Goal: Complete application form

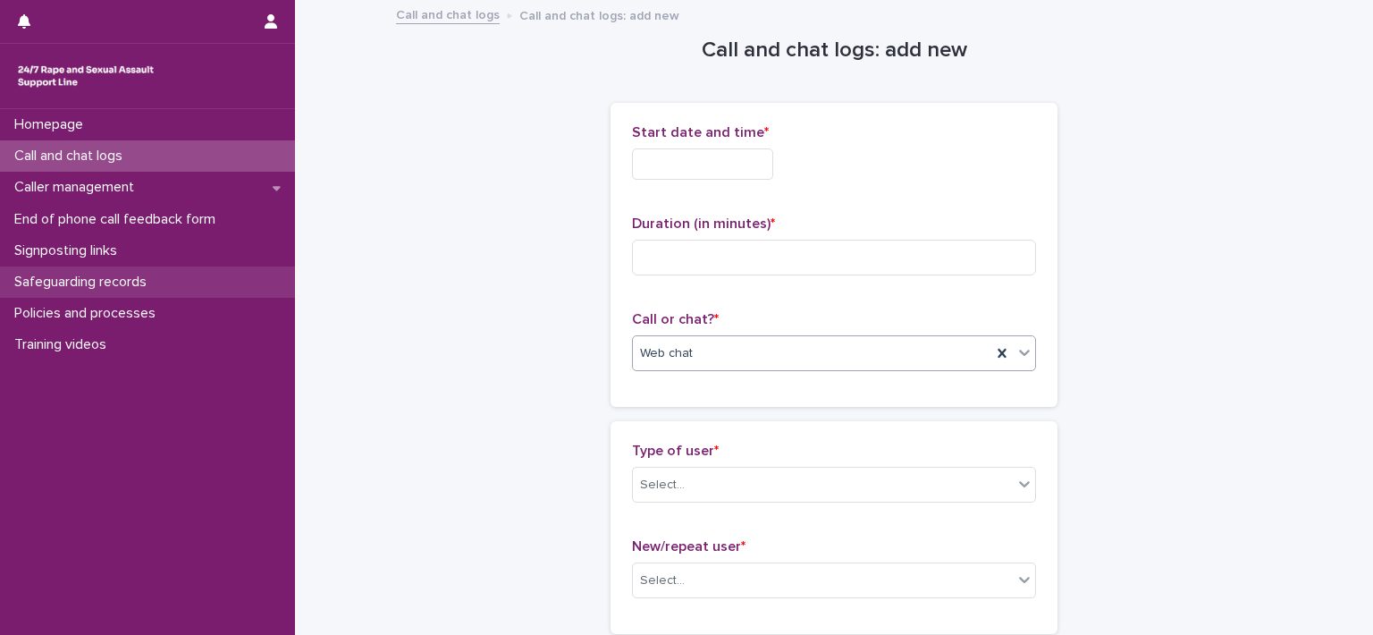
scroll to position [32, 0]
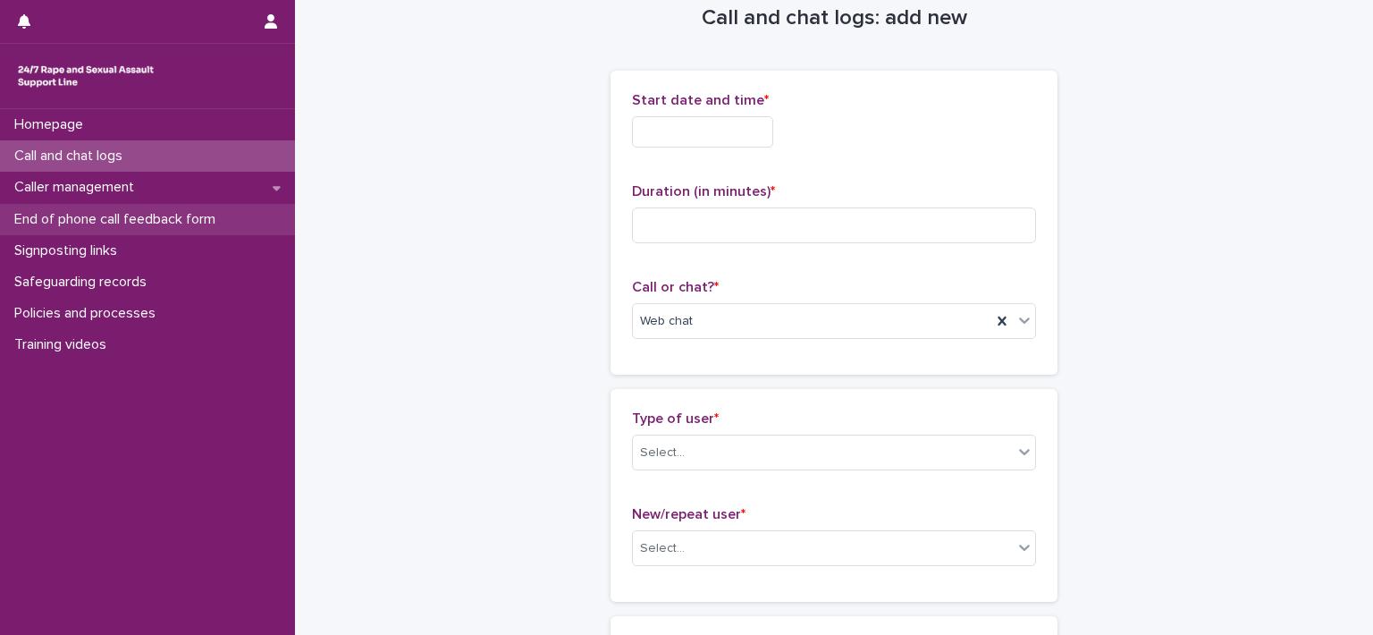
click at [100, 225] on p "End of phone call feedback form" at bounding box center [118, 219] width 223 height 17
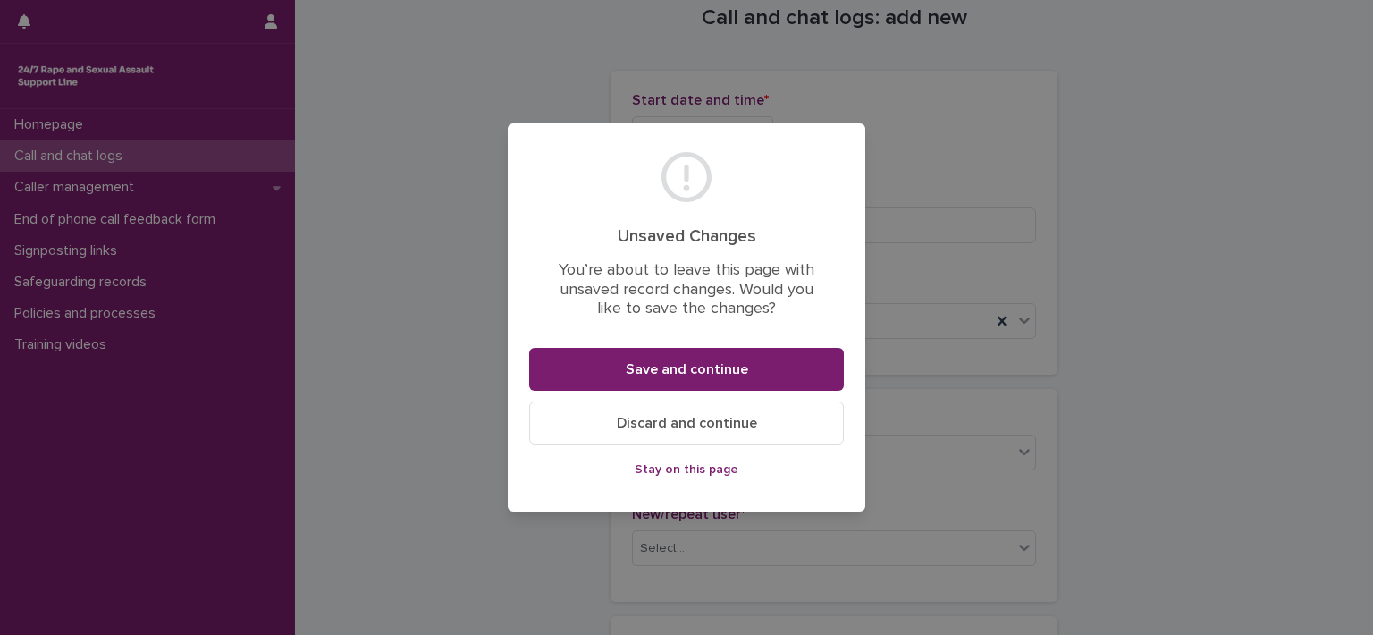
click at [651, 473] on span "Stay on this page" at bounding box center [687, 469] width 104 height 13
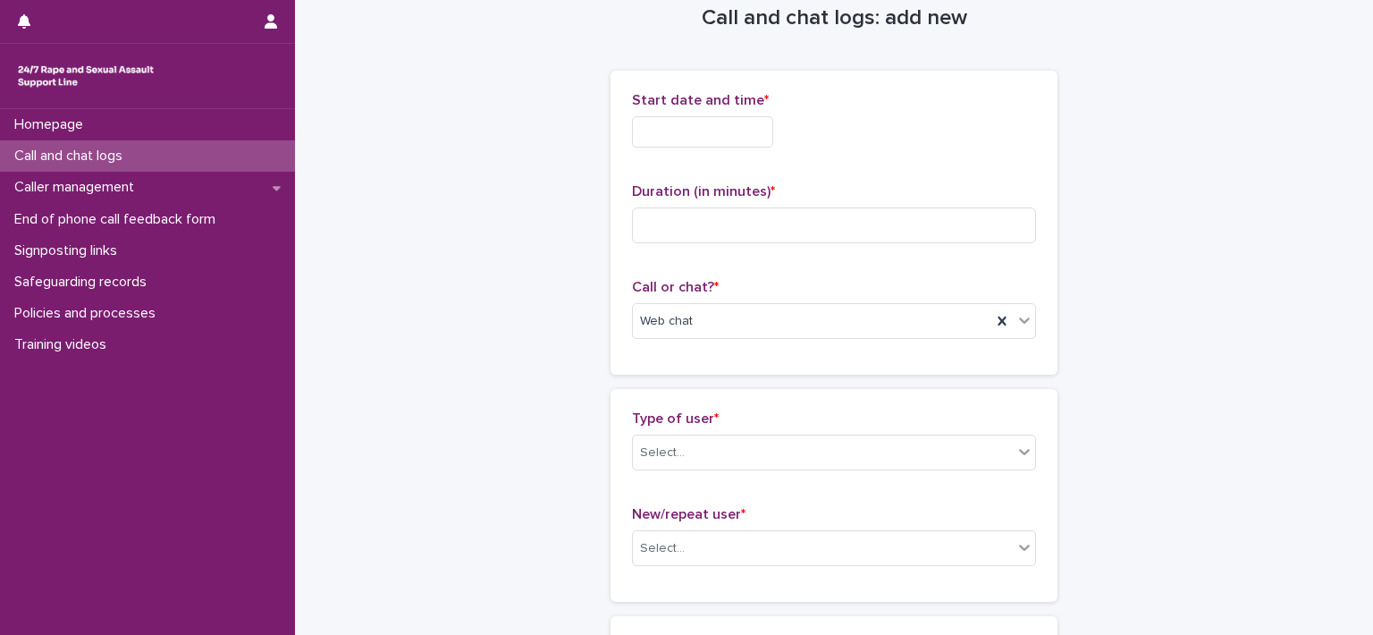
click at [737, 144] on input "text" at bounding box center [702, 131] width 141 height 31
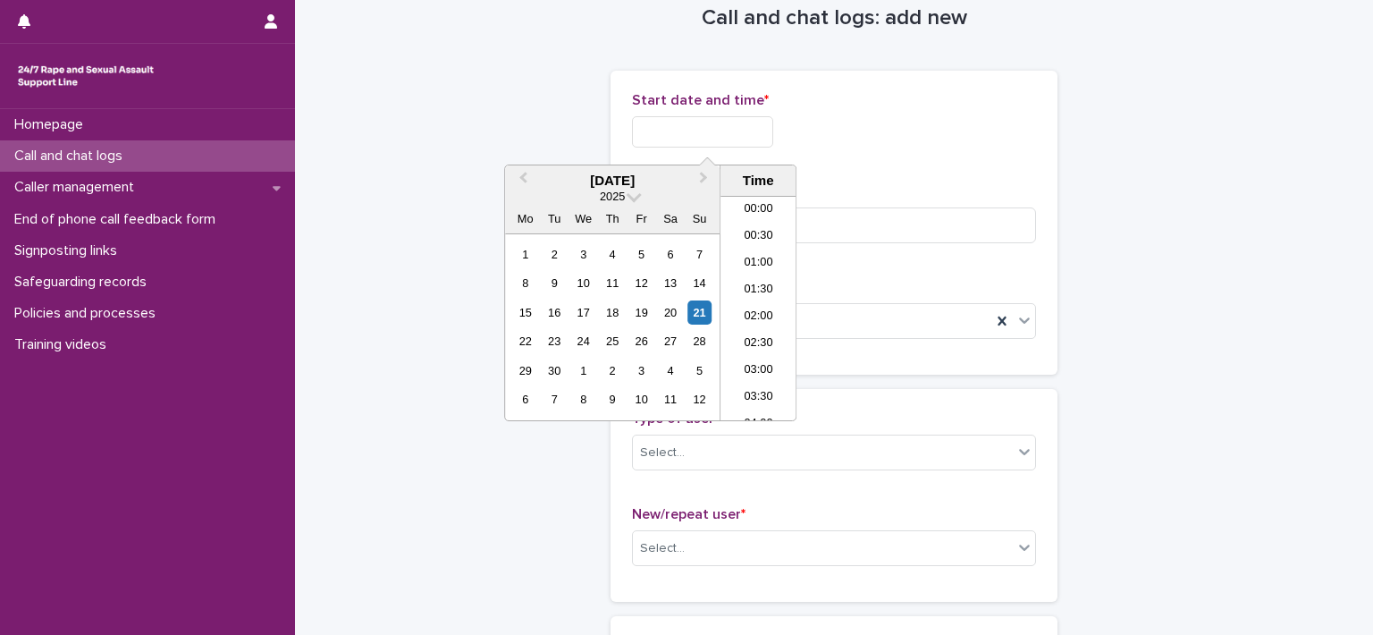
scroll to position [545, 0]
click at [773, 280] on li "11:30" at bounding box center [759, 281] width 76 height 27
click at [719, 122] on input "**********" at bounding box center [702, 131] width 141 height 31
type input "**********"
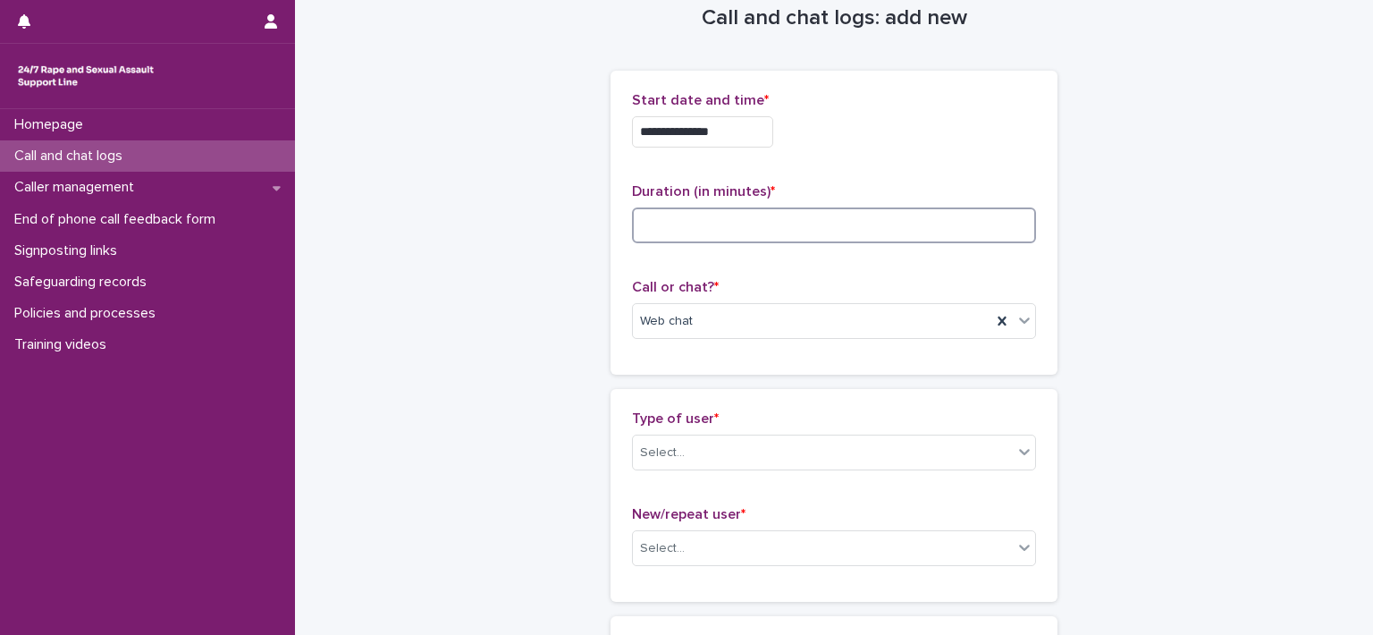
click at [867, 212] on input at bounding box center [834, 225] width 404 height 36
click at [867, 223] on input at bounding box center [834, 225] width 404 height 36
type input "**"
click at [747, 134] on input "**********" at bounding box center [702, 131] width 141 height 31
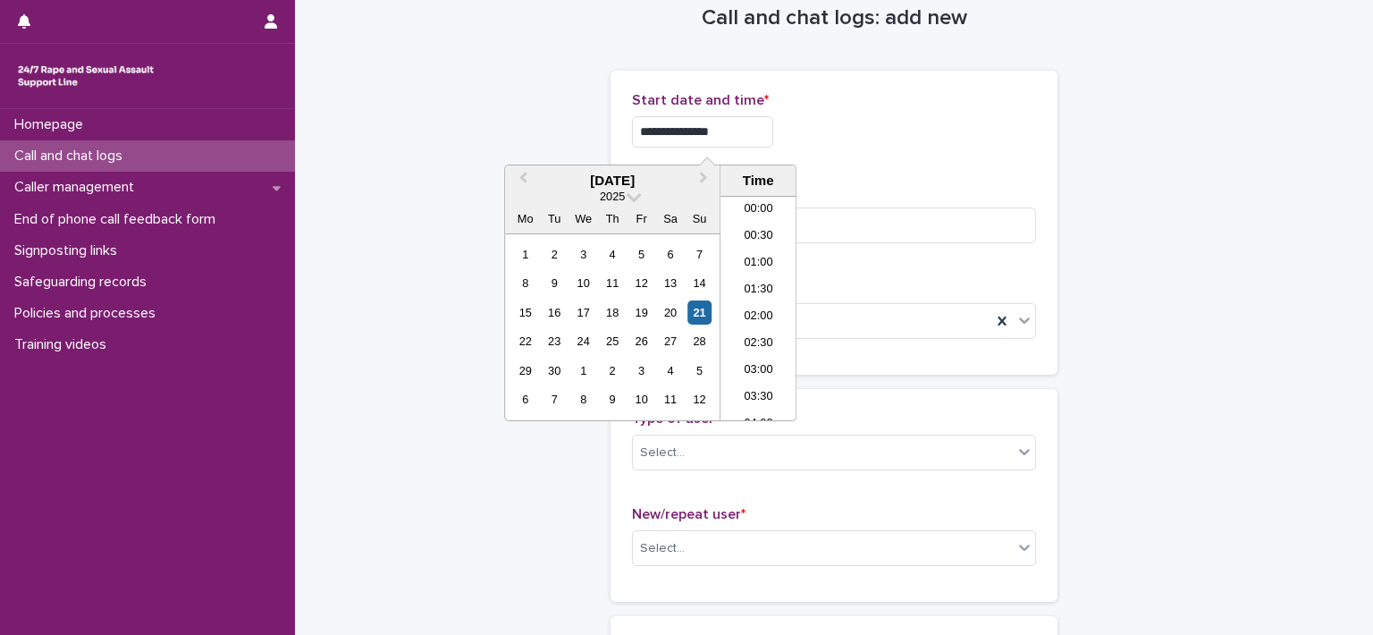
scroll to position [492, 0]
type input "**********"
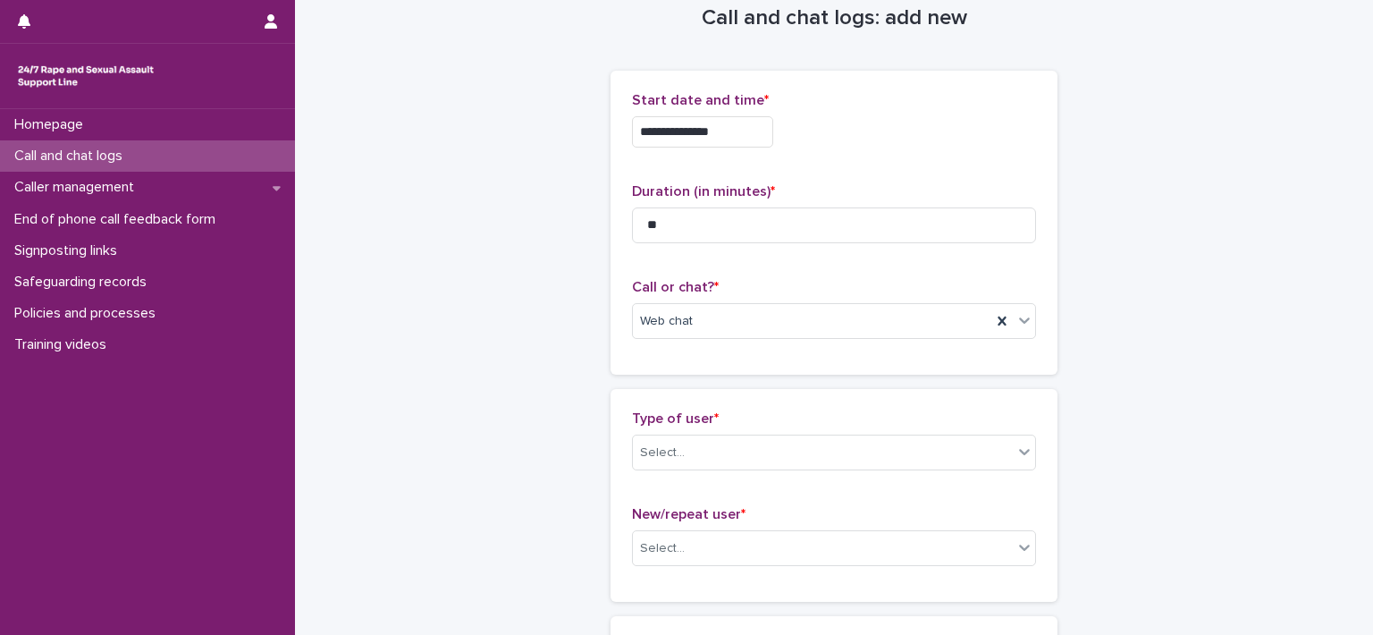
click at [896, 283] on p "Call or chat? *" at bounding box center [834, 287] width 404 height 17
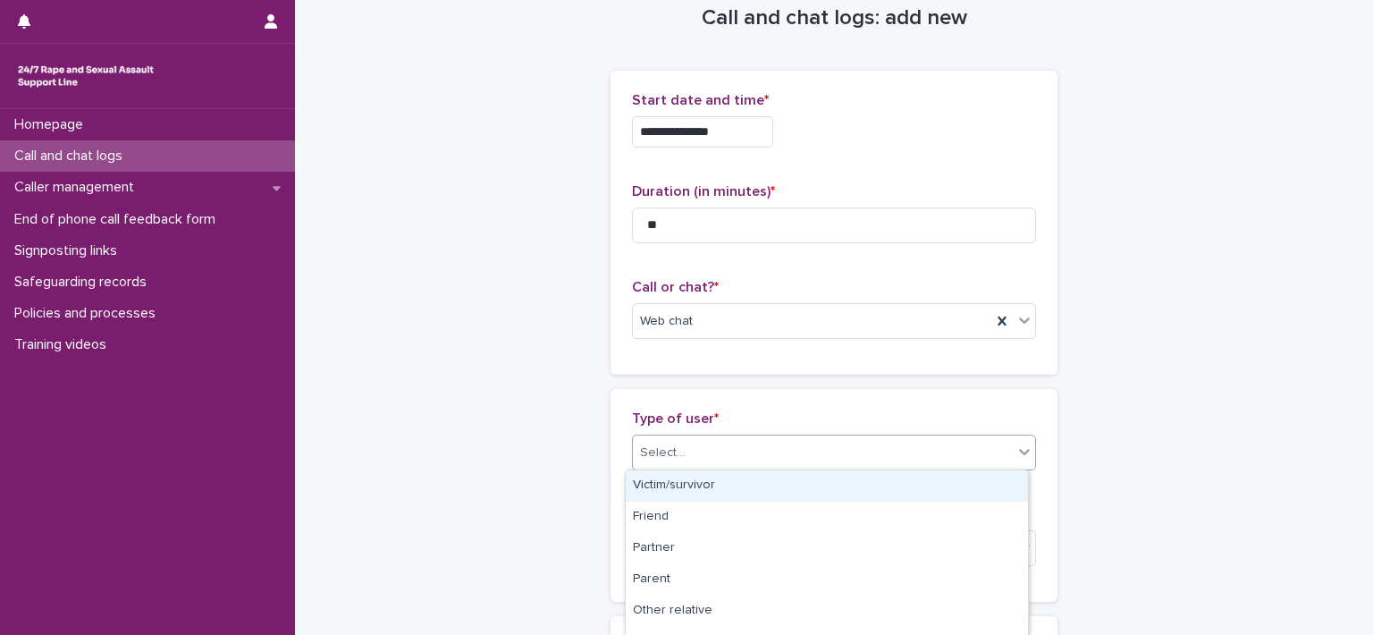
click at [761, 445] on div "Select..." at bounding box center [823, 453] width 380 height 30
click at [751, 479] on div "Victim/survivor" at bounding box center [827, 485] width 402 height 31
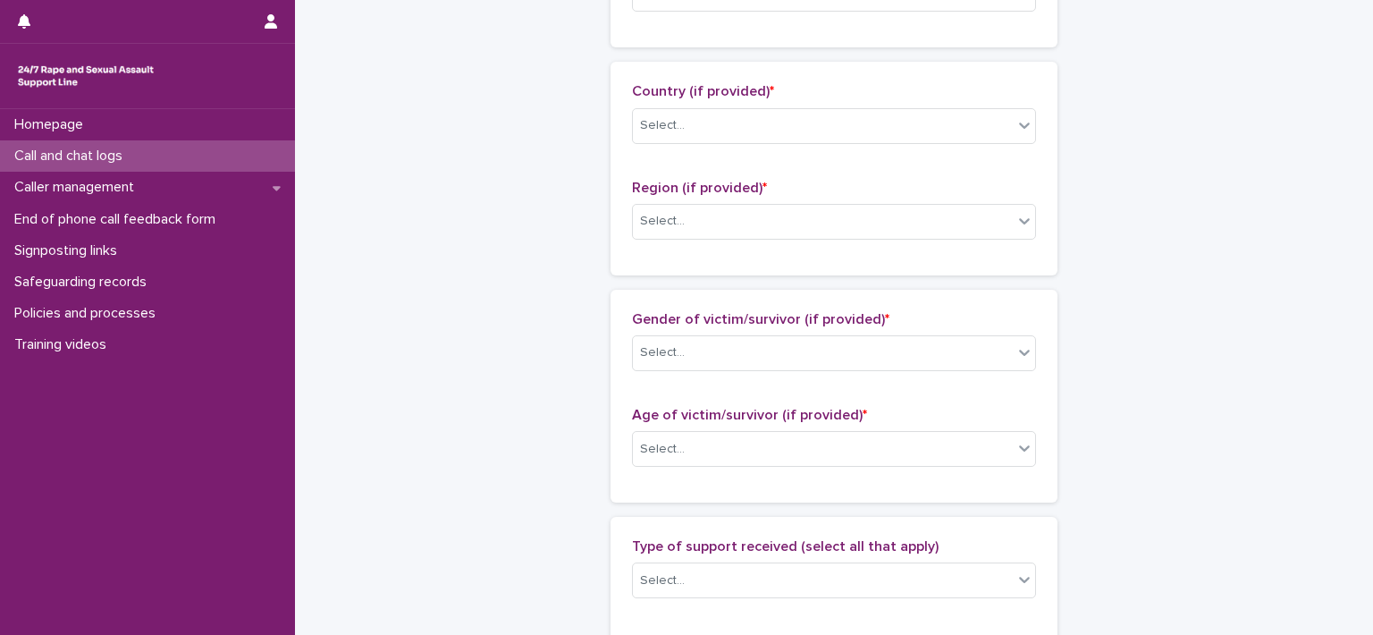
scroll to position [340, 0]
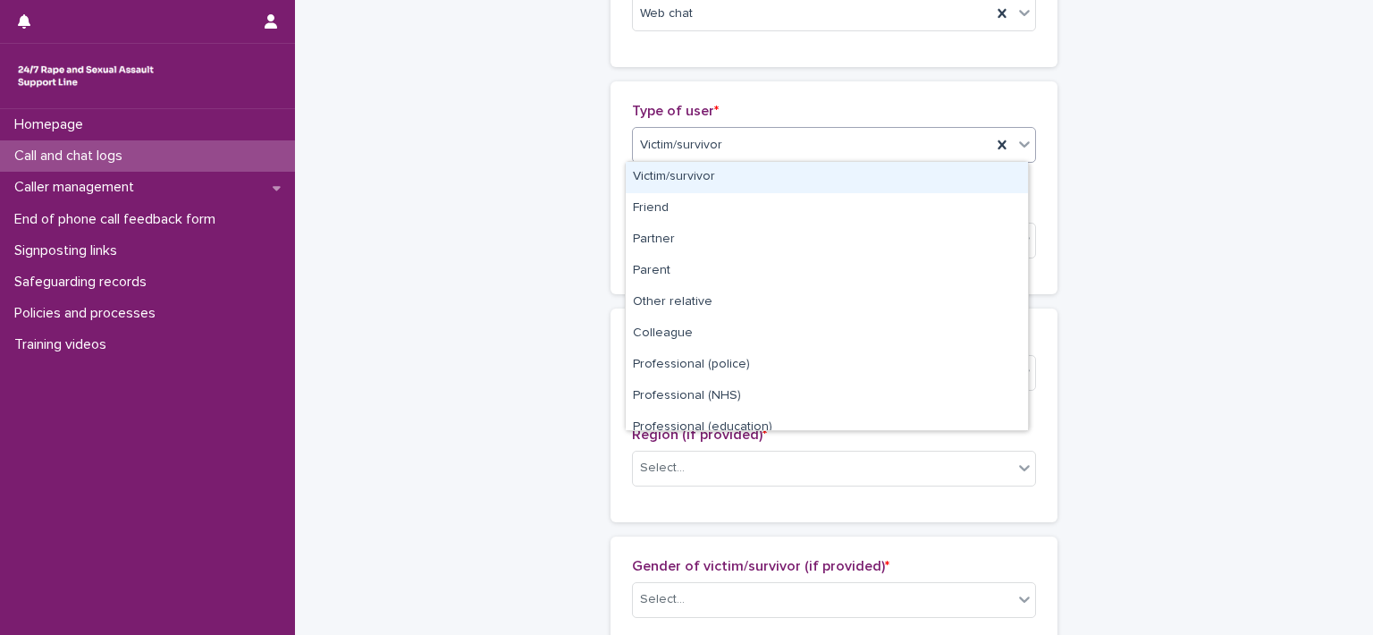
click at [823, 154] on div "Victim/survivor" at bounding box center [812, 146] width 359 height 30
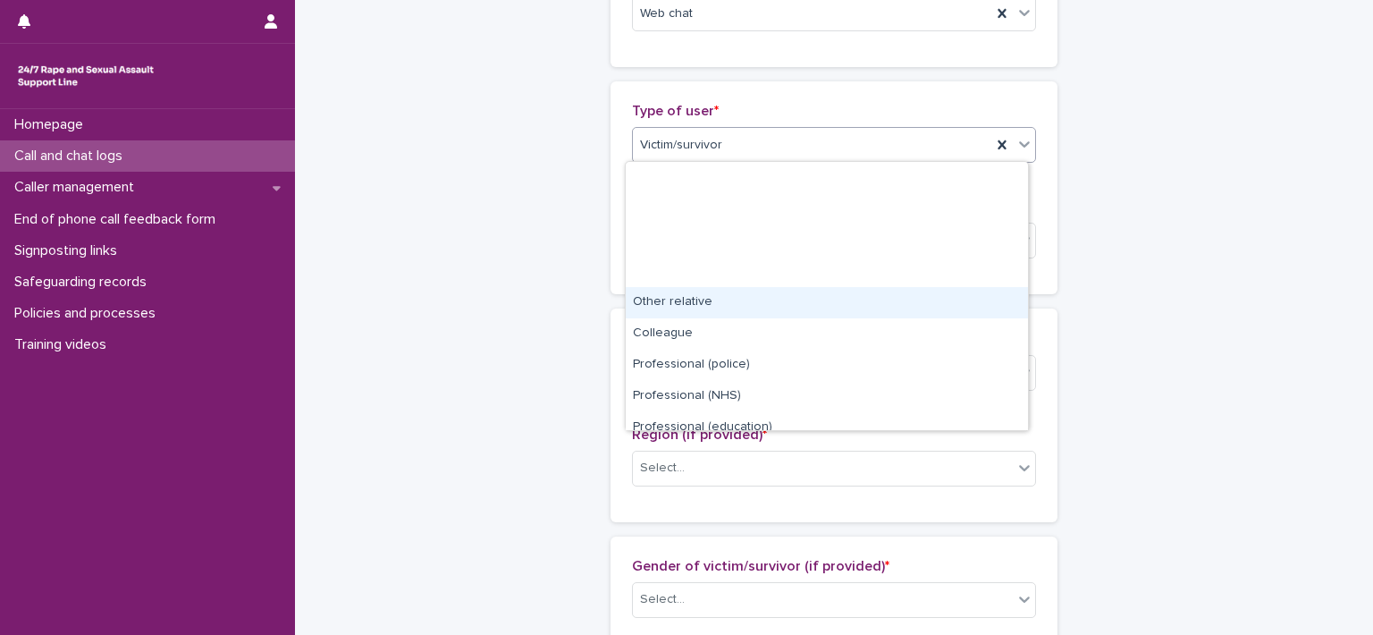
scroll to position [200, 0]
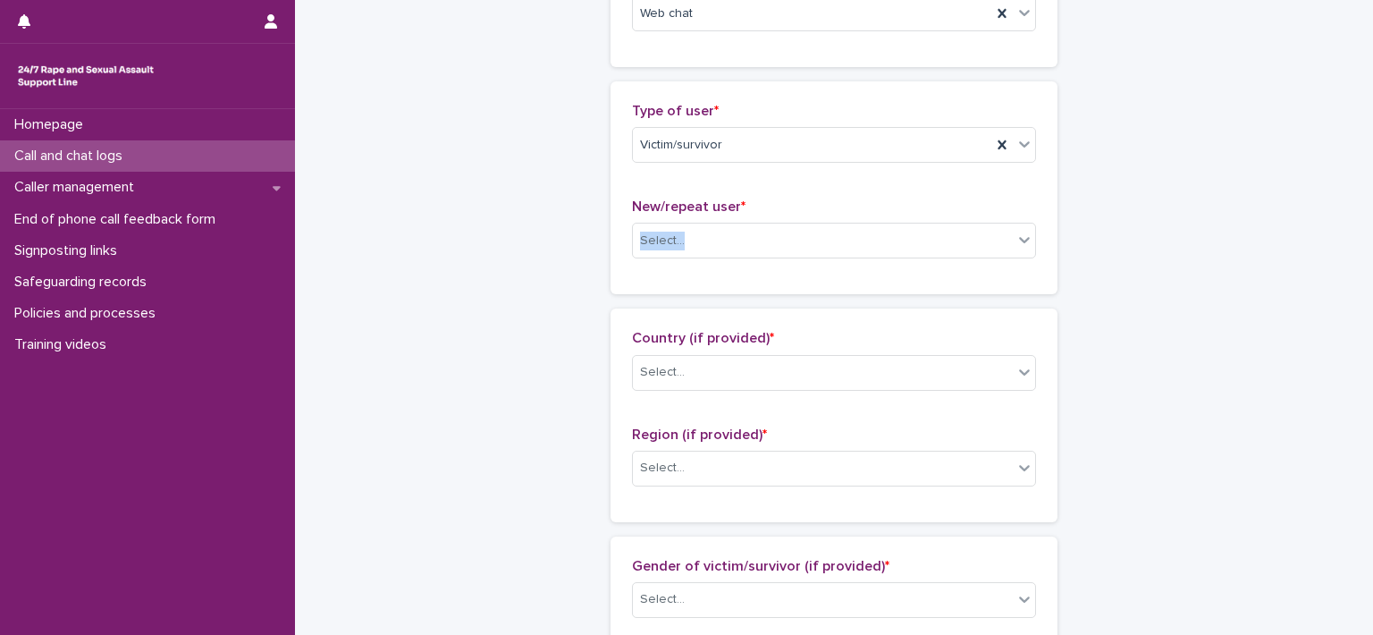
drag, startPoint x: 1134, startPoint y: 301, endPoint x: 808, endPoint y: 206, distance: 339.2
click at [808, 206] on div "**********" at bounding box center [834, 629] width 876 height 1935
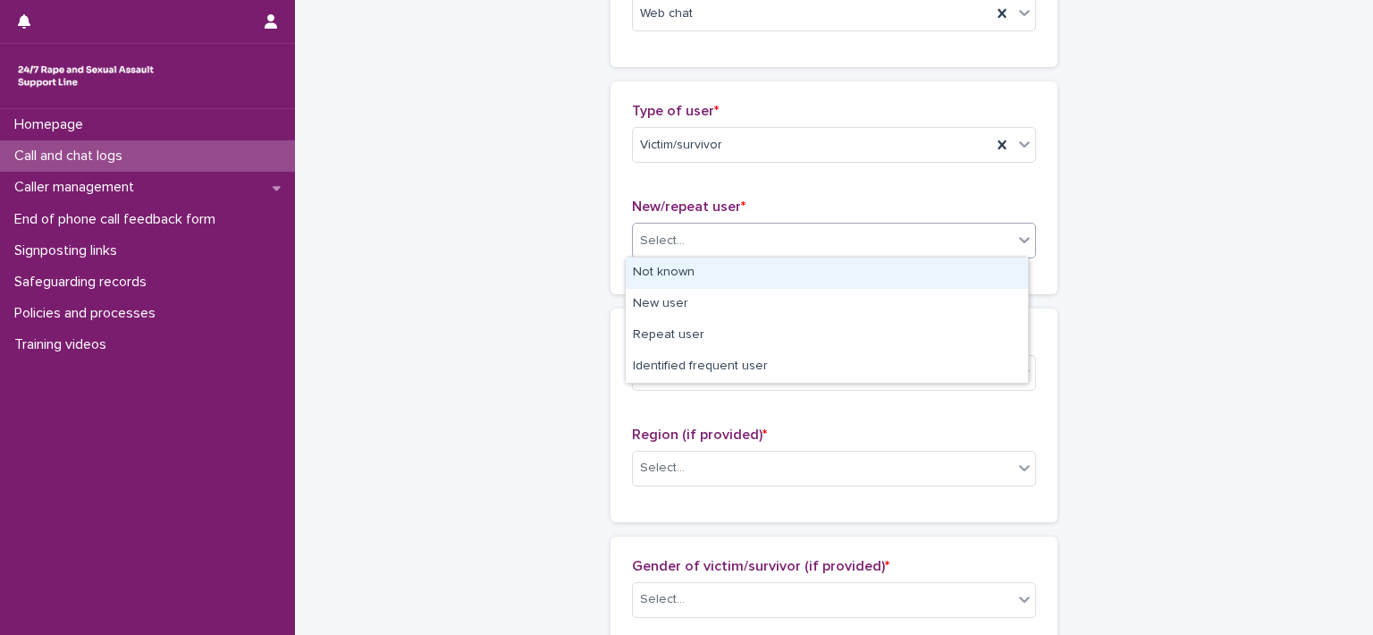
drag, startPoint x: 808, startPoint y: 206, endPoint x: 796, endPoint y: 226, distance: 24.1
click at [796, 226] on div "Select..." at bounding box center [823, 241] width 380 height 30
click at [742, 285] on div "Not known" at bounding box center [827, 273] width 402 height 31
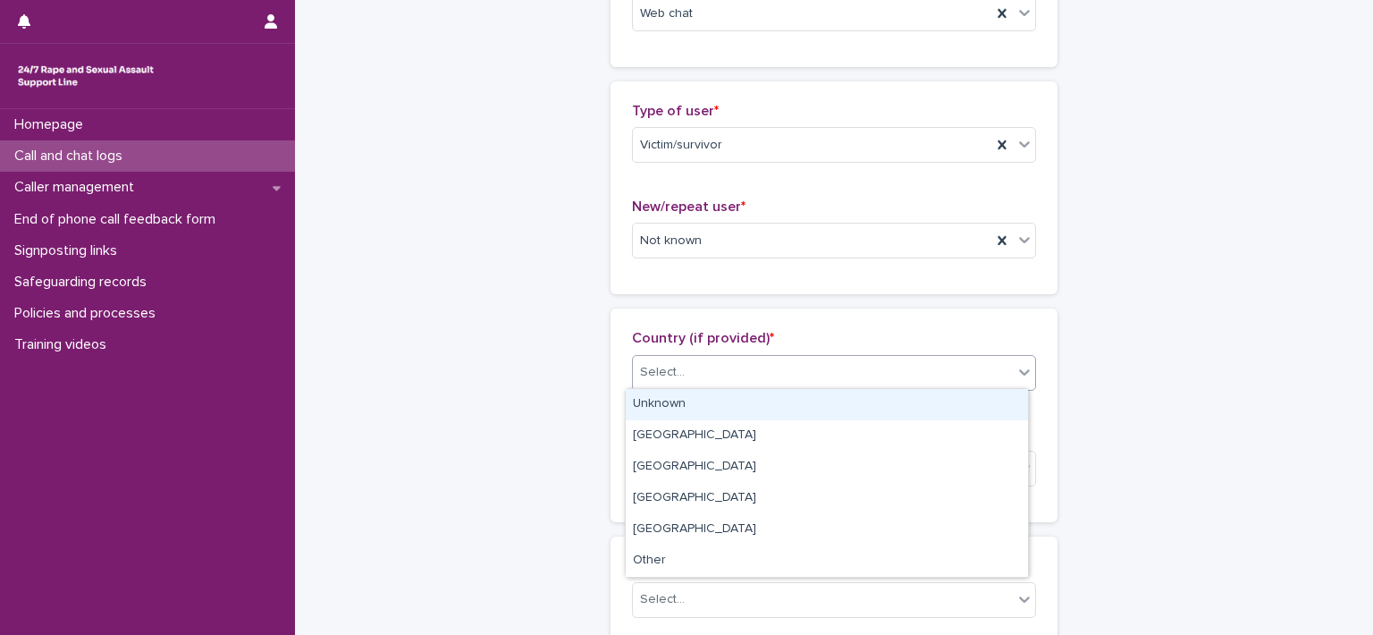
click at [693, 377] on div "Select..." at bounding box center [823, 373] width 380 height 30
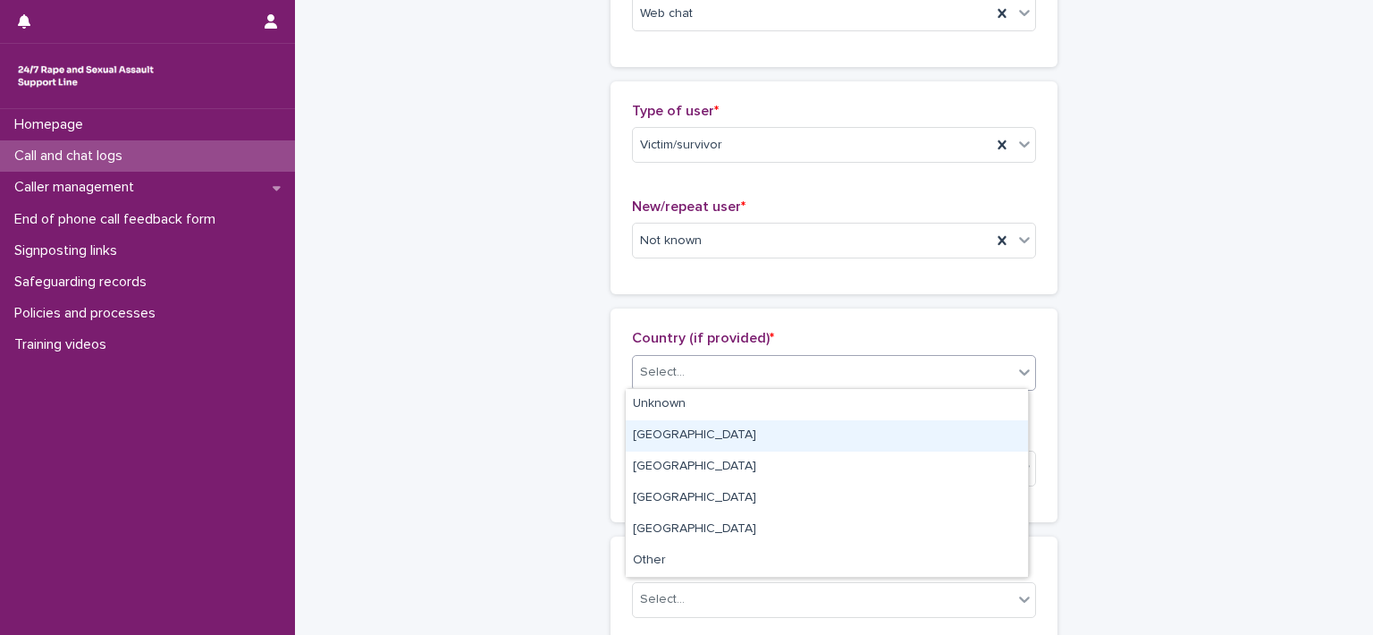
click at [731, 435] on div "England" at bounding box center [827, 435] width 402 height 31
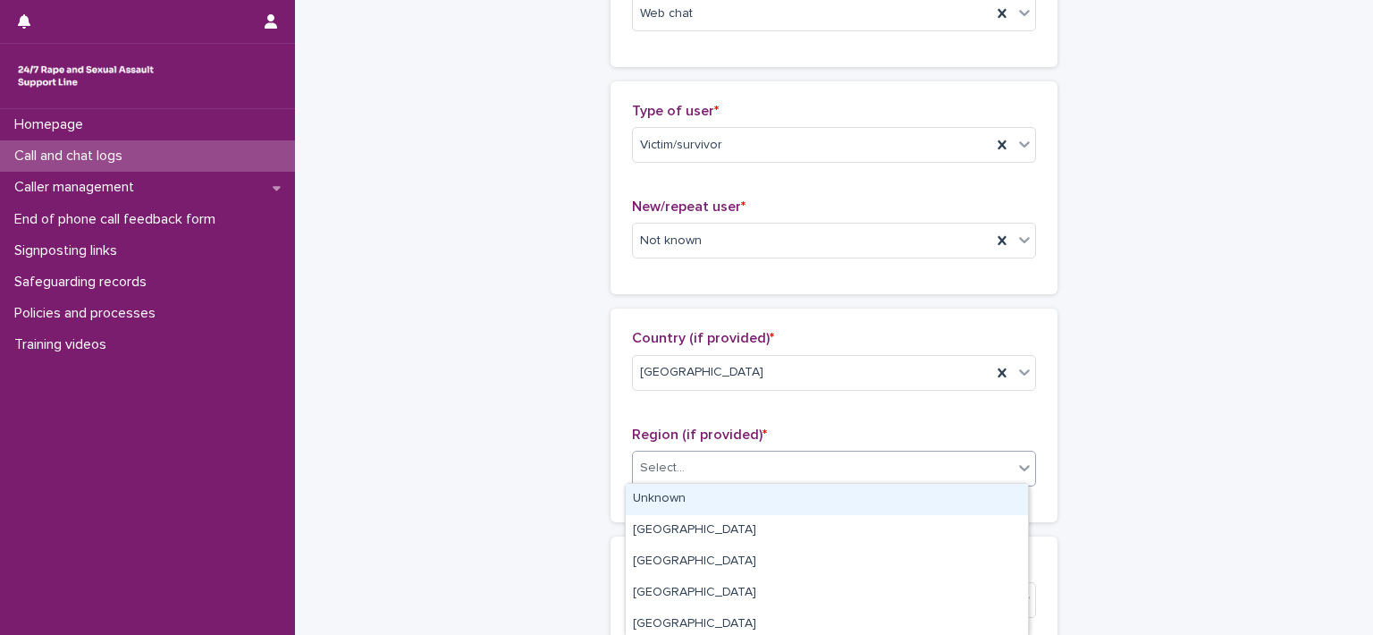
click at [716, 453] on div "Select..." at bounding box center [823, 468] width 380 height 30
click at [867, 494] on div "Unknown" at bounding box center [827, 499] width 402 height 31
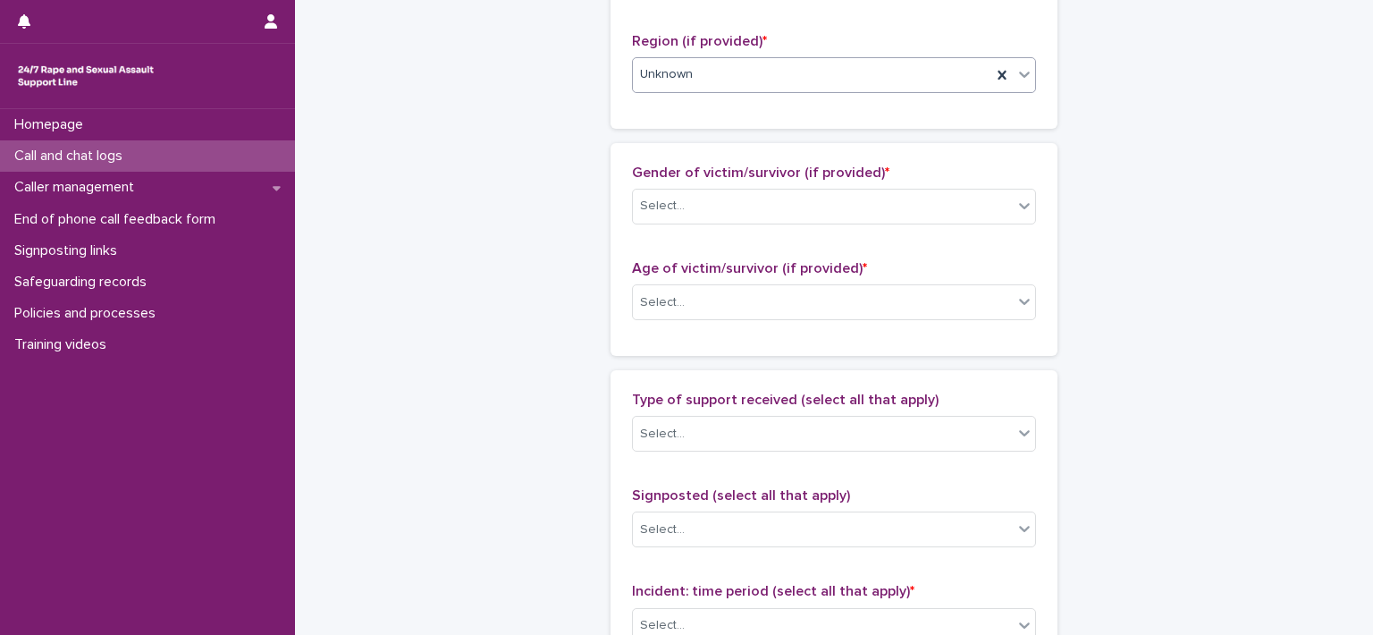
scroll to position [758, 0]
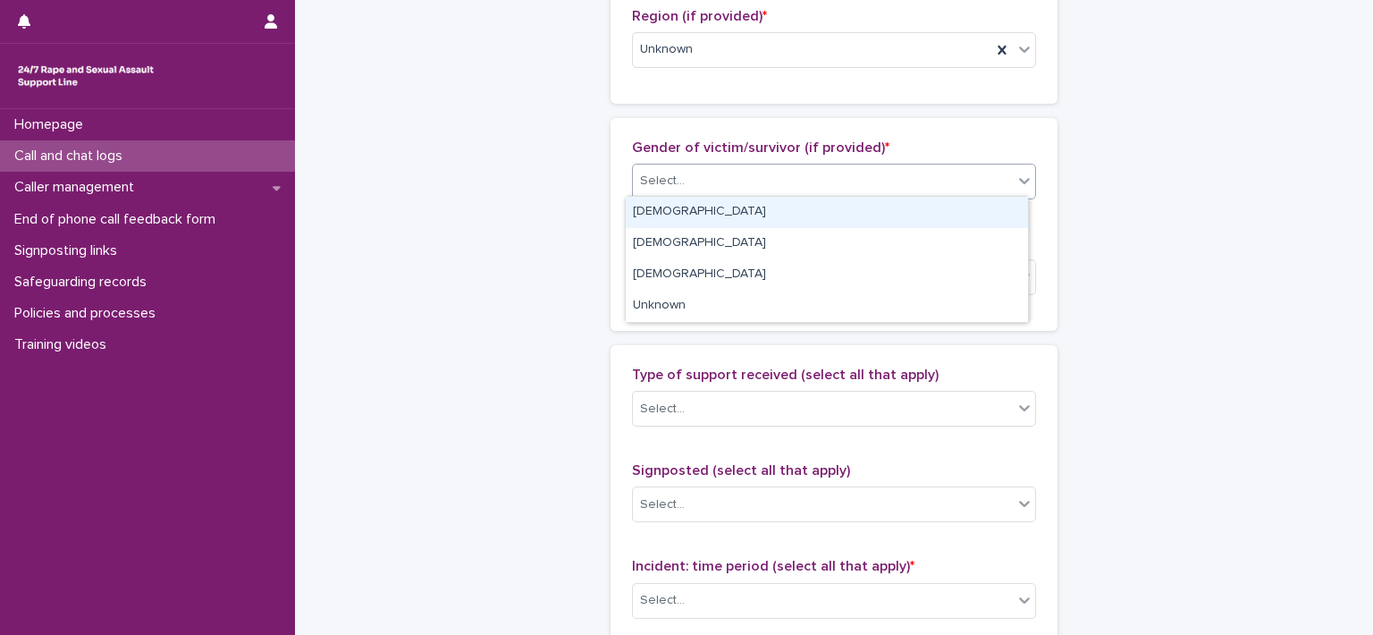
click at [880, 173] on div "Select..." at bounding box center [823, 181] width 380 height 30
click at [768, 201] on div "Female" at bounding box center [827, 212] width 402 height 31
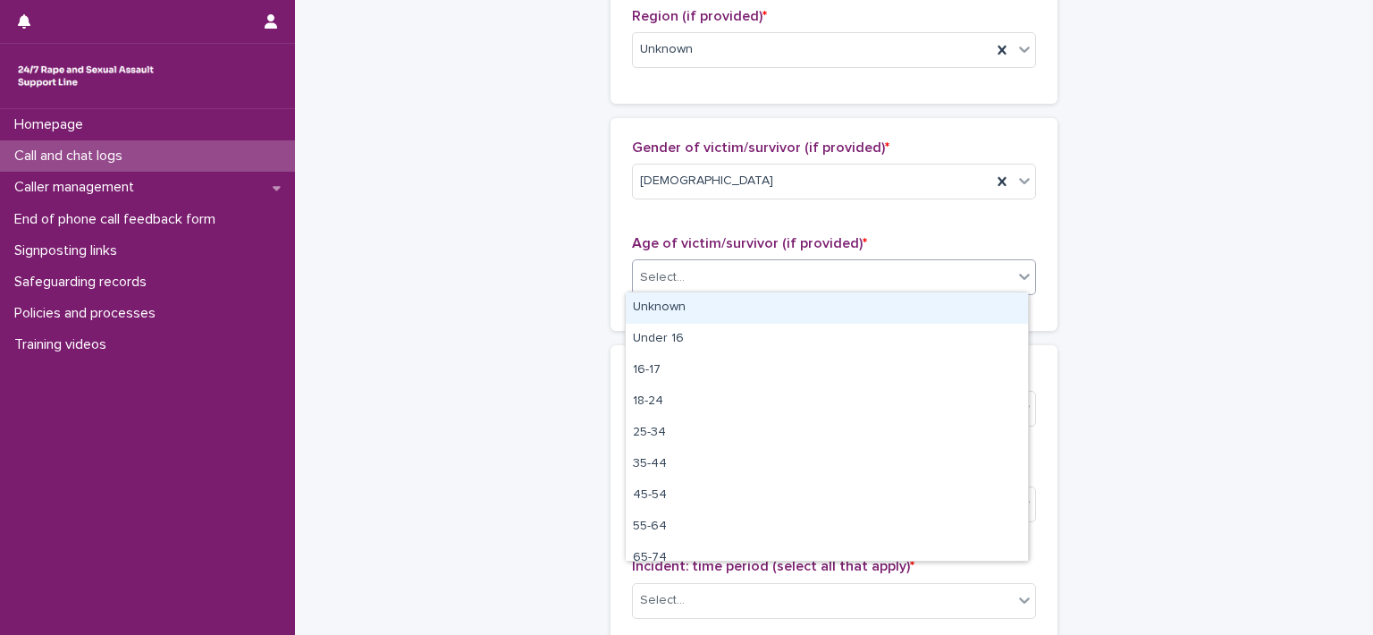
click at [743, 283] on div "Select..." at bounding box center [823, 278] width 380 height 30
click at [720, 315] on div "Unknown" at bounding box center [827, 307] width 402 height 31
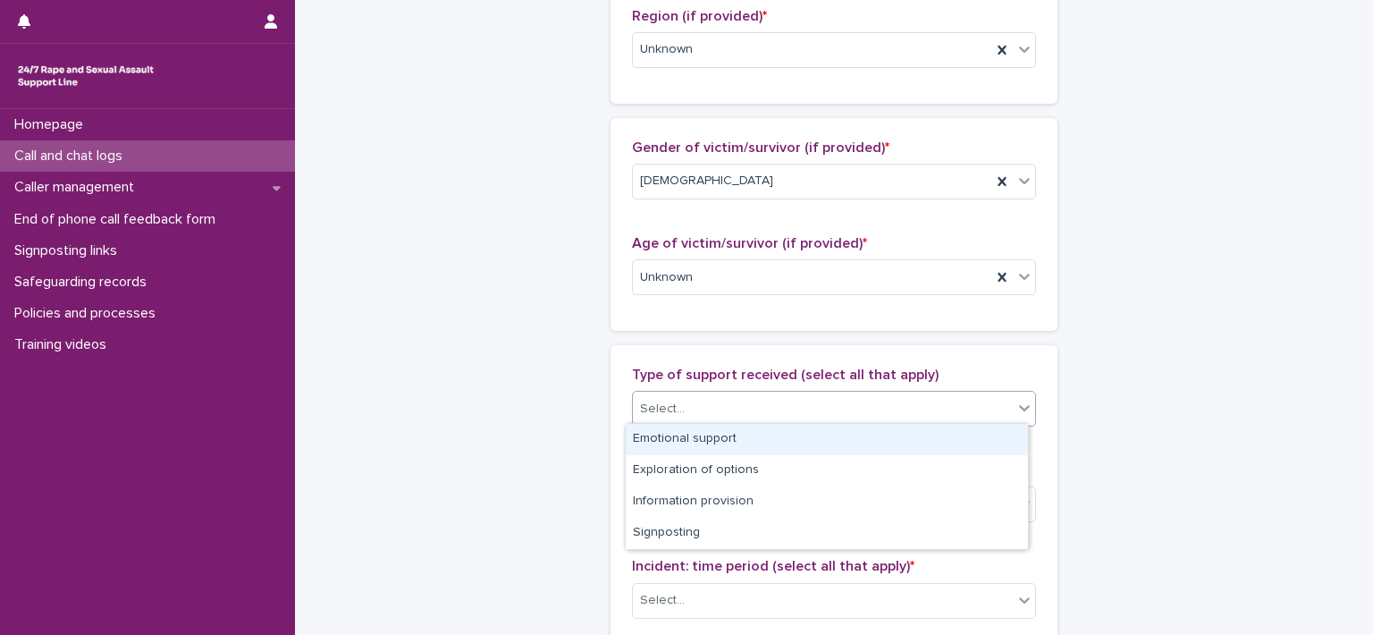
click at [701, 403] on div "Select..." at bounding box center [823, 409] width 380 height 30
click at [701, 445] on div "Emotional support" at bounding box center [827, 439] width 402 height 31
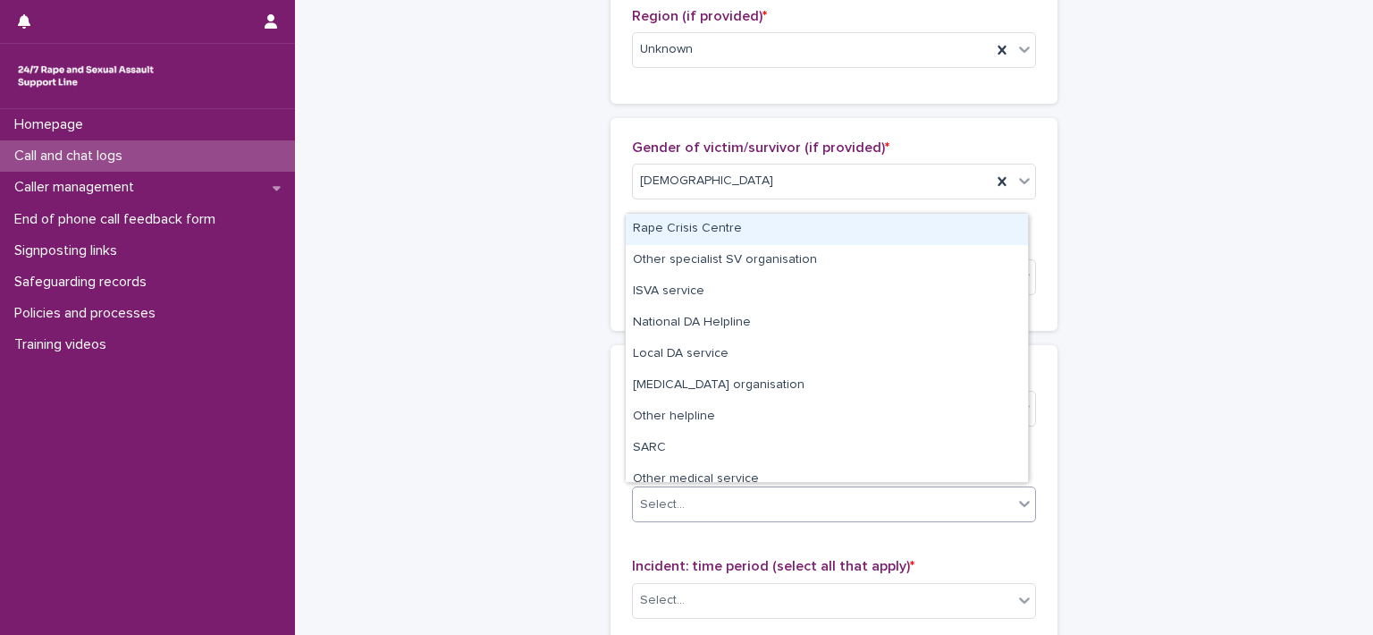
click at [699, 499] on div "Select..." at bounding box center [823, 505] width 380 height 30
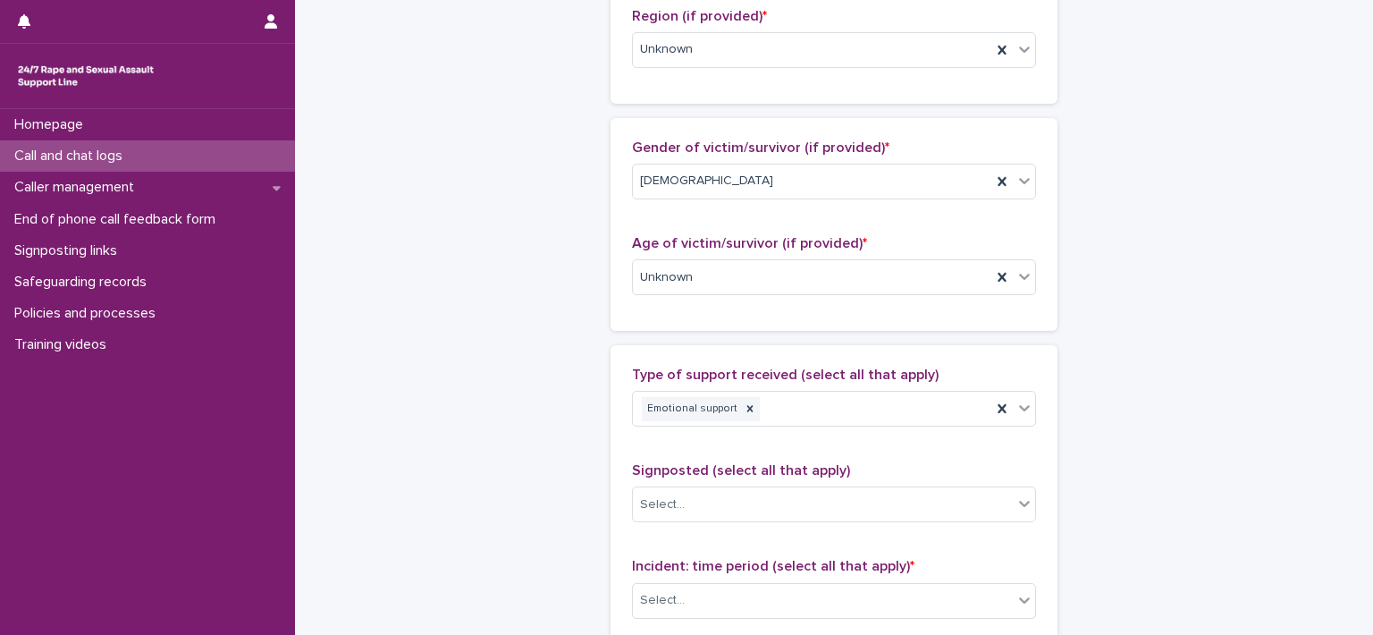
drag, startPoint x: 1030, startPoint y: 309, endPoint x: 990, endPoint y: 378, distance: 79.7
click at [990, 378] on div "**********" at bounding box center [834, 248] width 447 height 1806
click at [800, 525] on div "Signposted (select all that apply) Select..." at bounding box center [834, 499] width 404 height 74
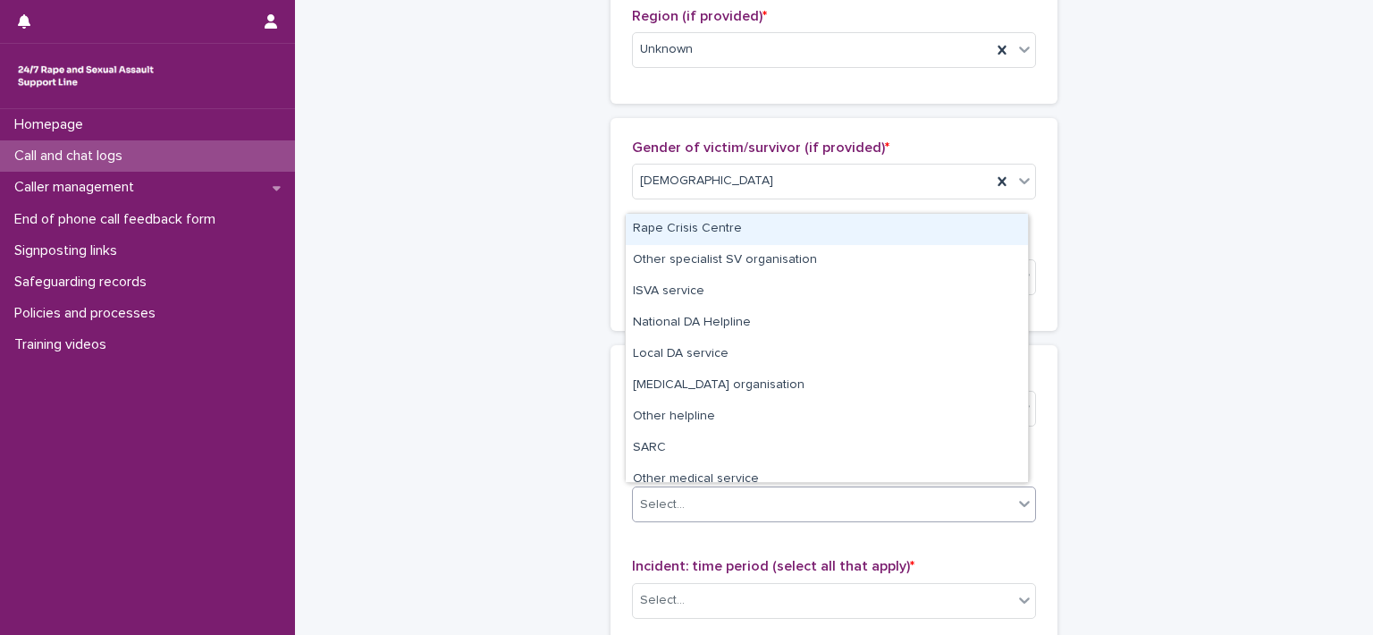
click at [774, 490] on div "Select..." at bounding box center [823, 505] width 380 height 30
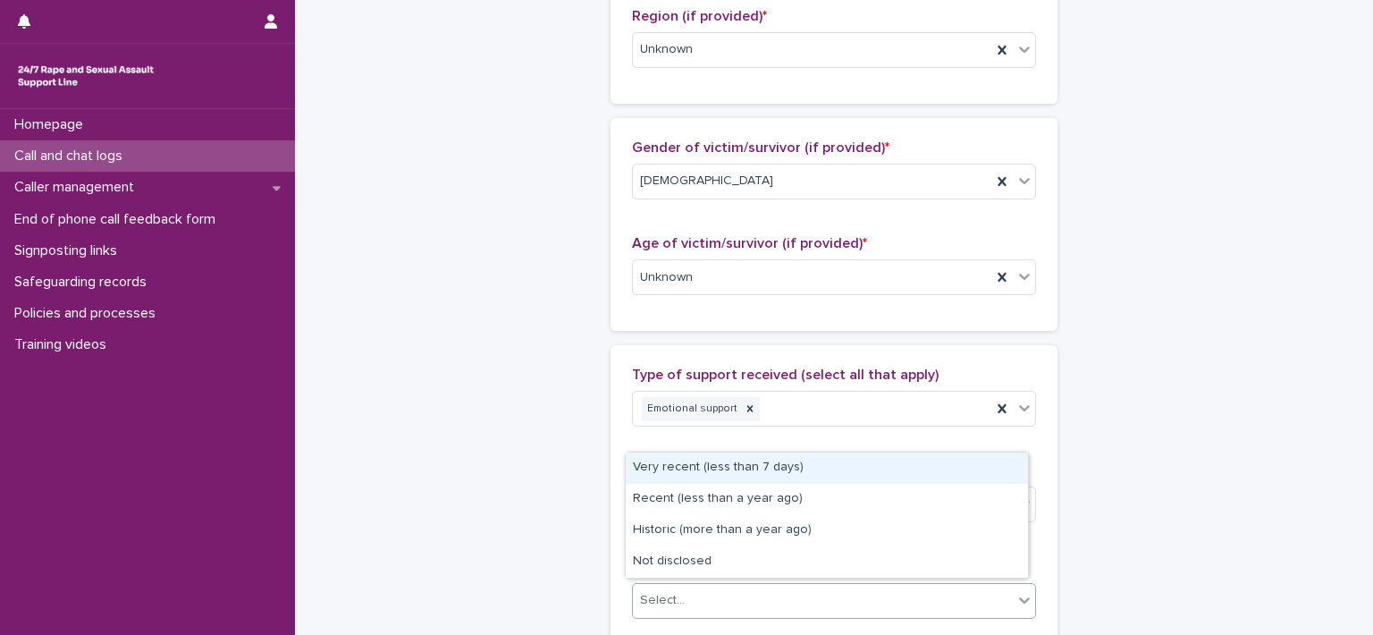
click at [731, 598] on div "Select..." at bounding box center [823, 601] width 380 height 30
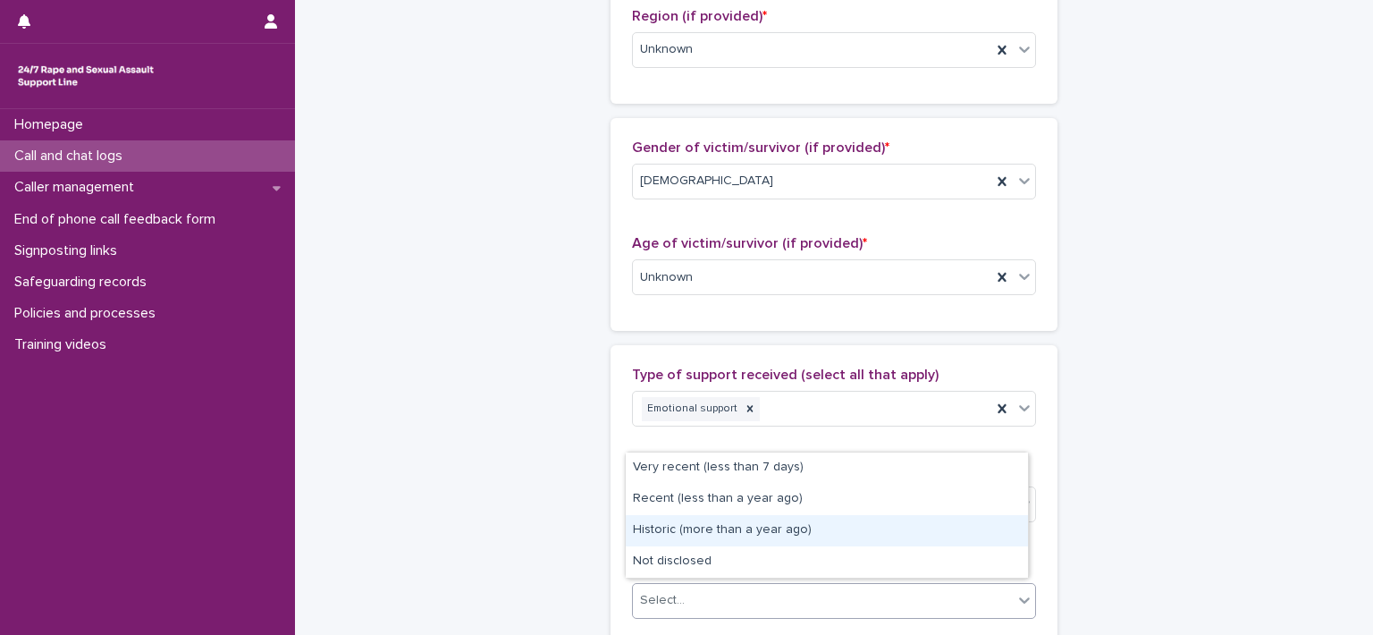
click at [832, 521] on div "Historic (more than a year ago)" at bounding box center [827, 530] width 402 height 31
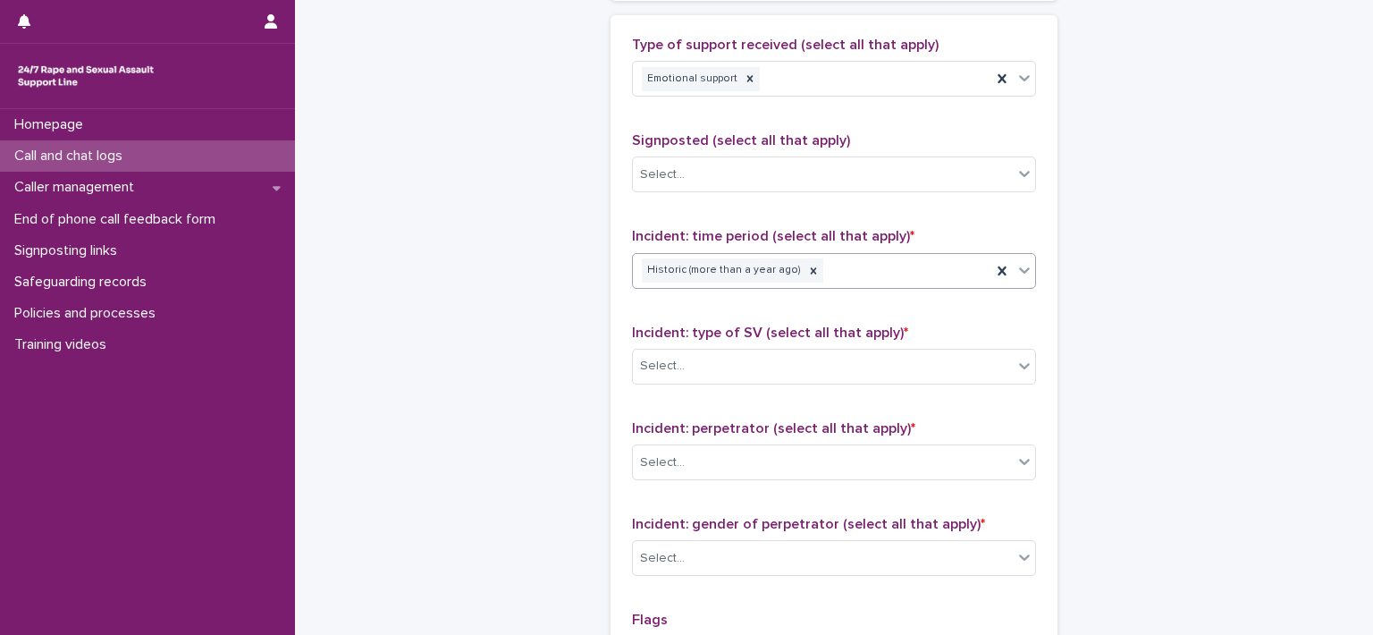
scroll to position [1160, 0]
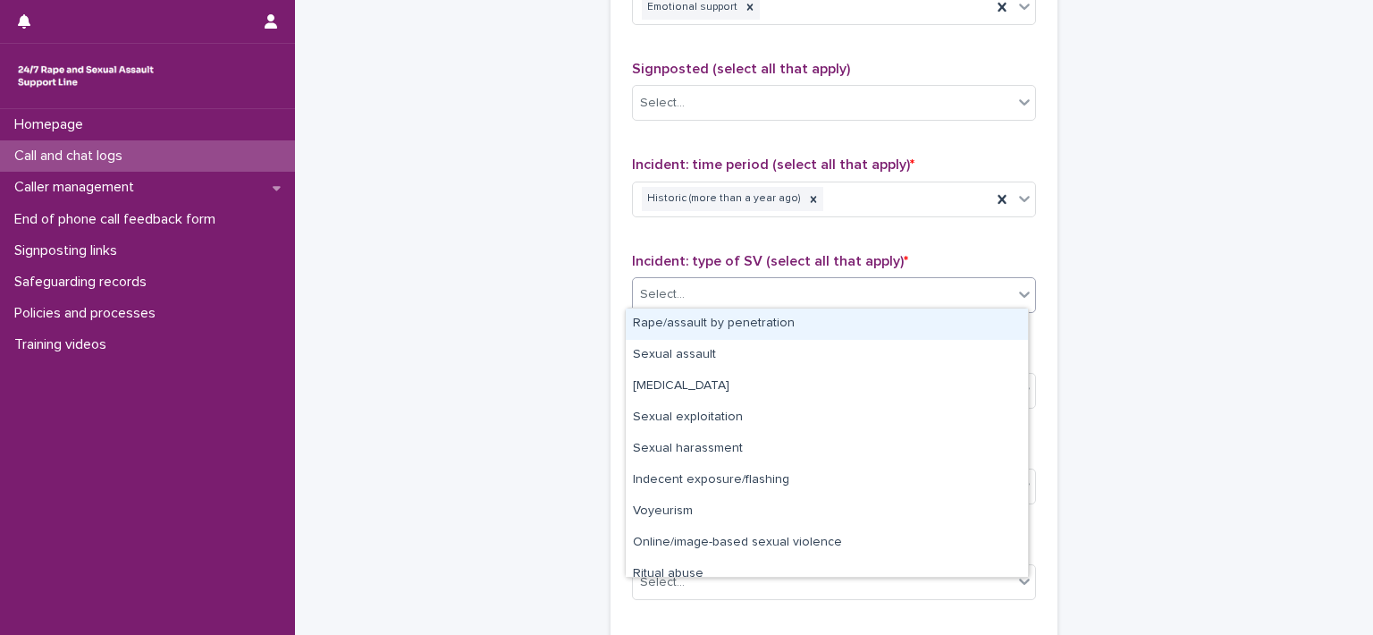
click at [900, 288] on div "Select..." at bounding box center [823, 295] width 380 height 30
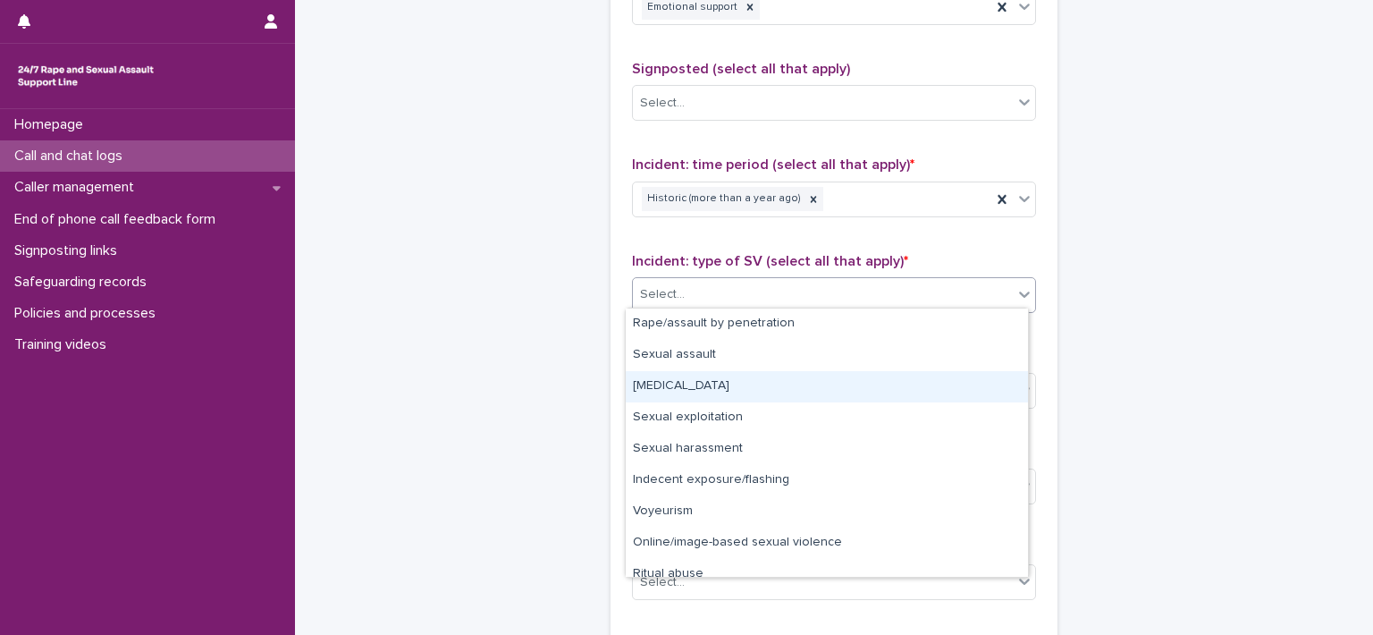
scroll to position [45, 0]
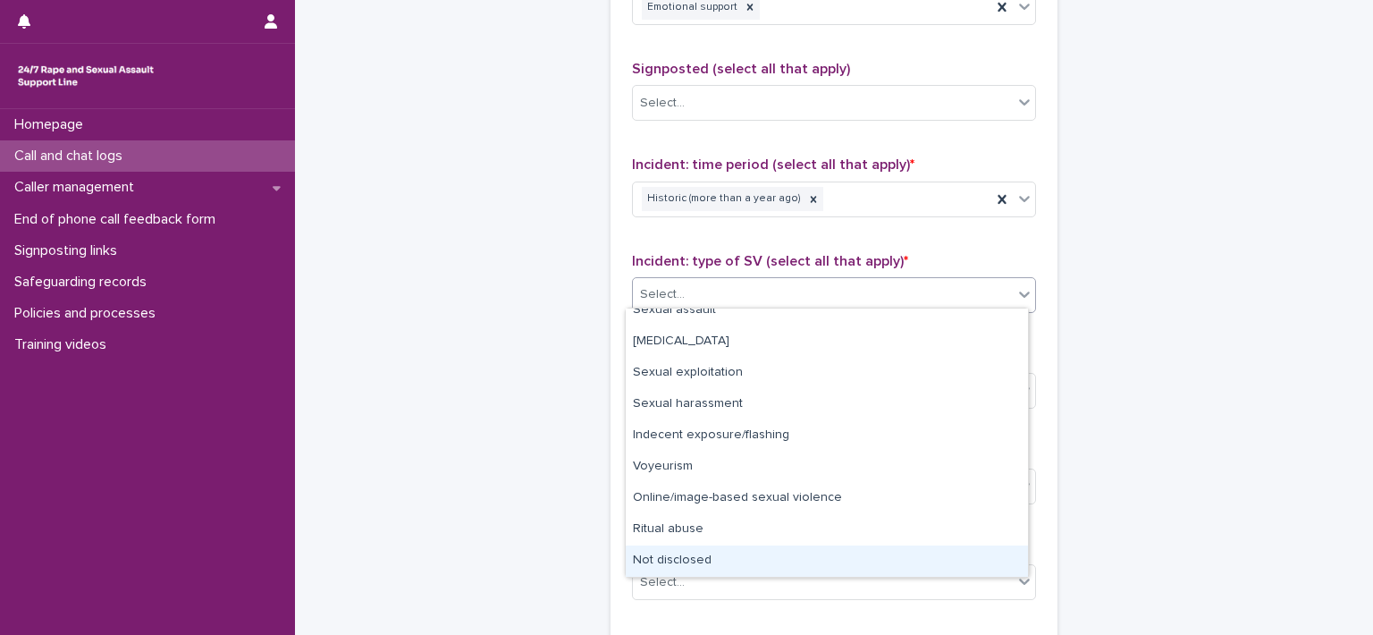
click at [963, 548] on div "Not disclosed" at bounding box center [827, 560] width 402 height 31
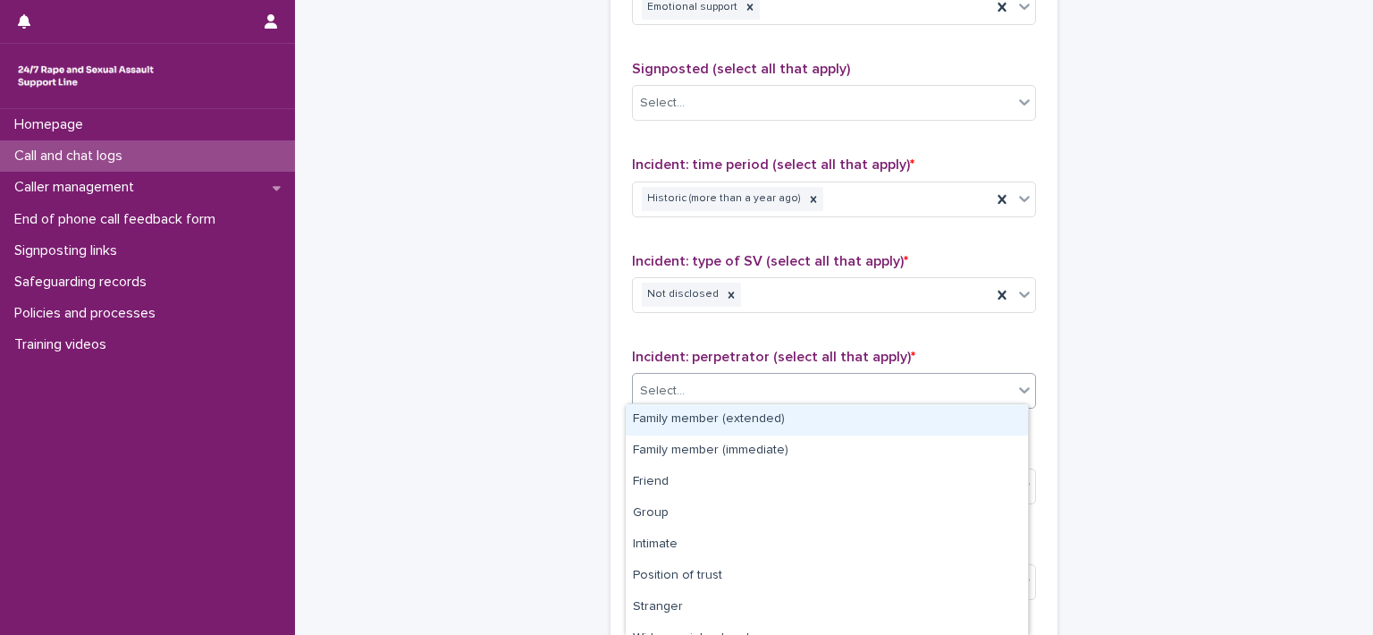
click at [788, 382] on div "Select..." at bounding box center [823, 391] width 380 height 30
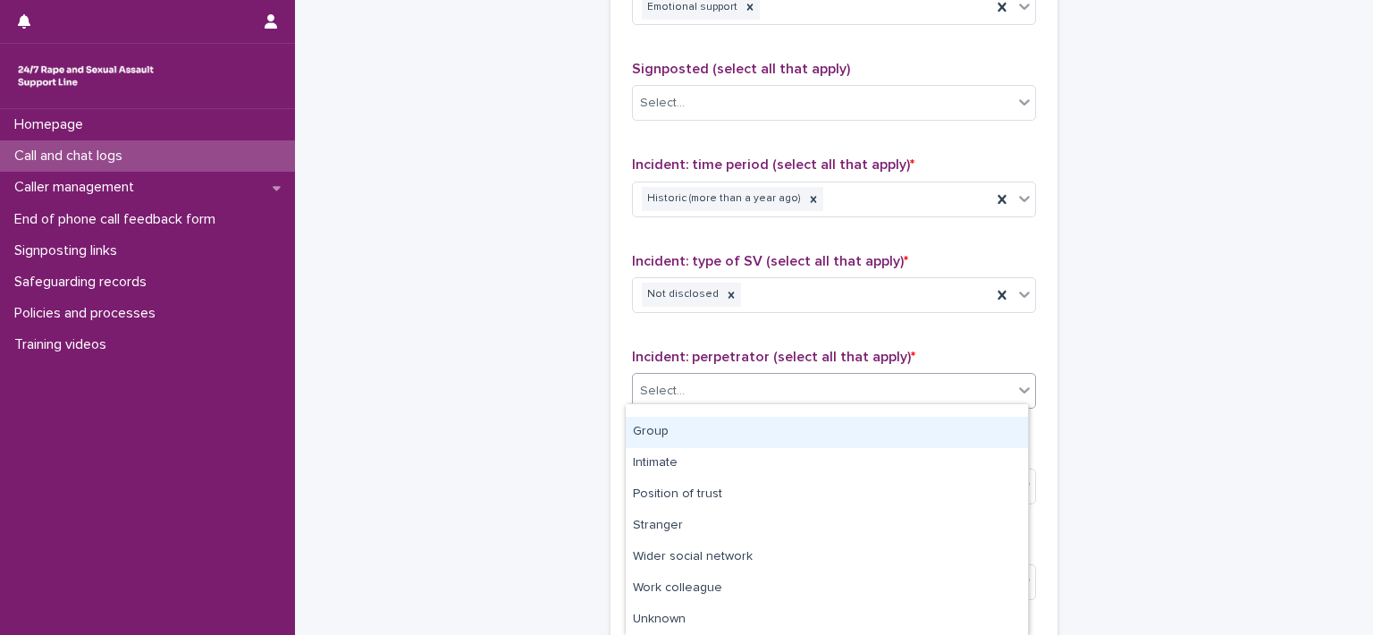
scroll to position [113, 0]
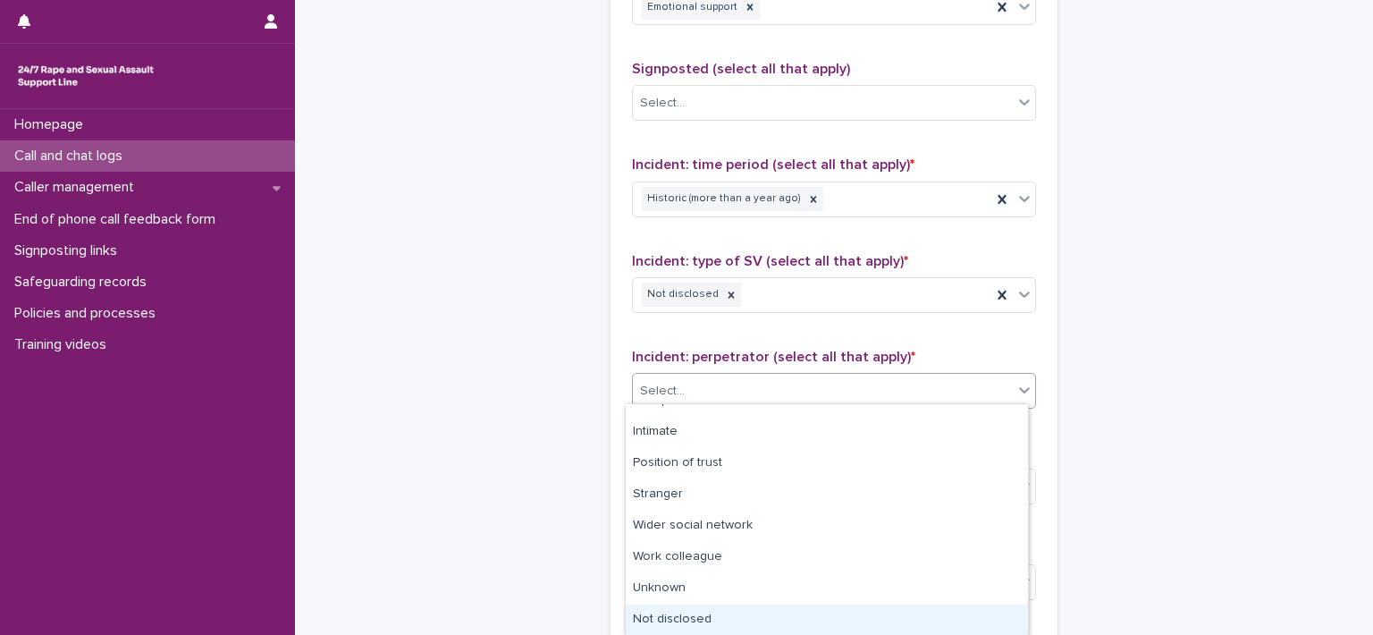
click at [795, 608] on div "Not disclosed" at bounding box center [827, 619] width 402 height 31
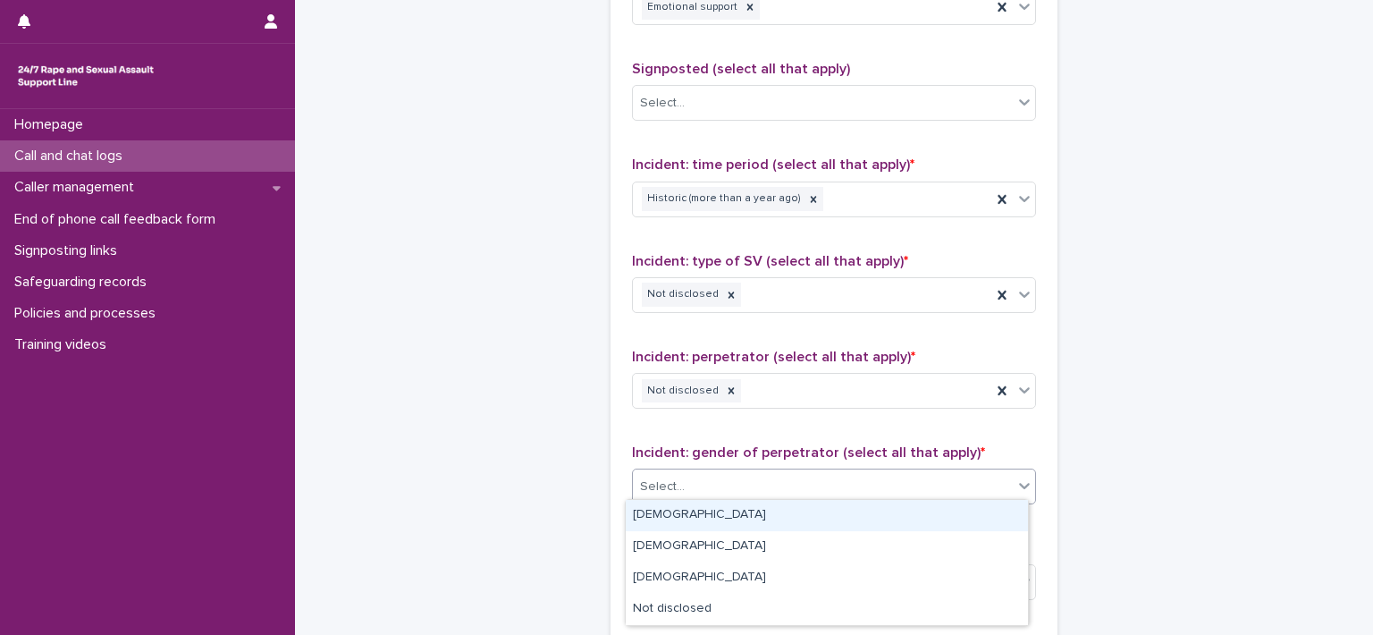
click at [839, 487] on div "Select..." at bounding box center [823, 487] width 380 height 30
click at [824, 516] on div "Male" at bounding box center [827, 515] width 402 height 31
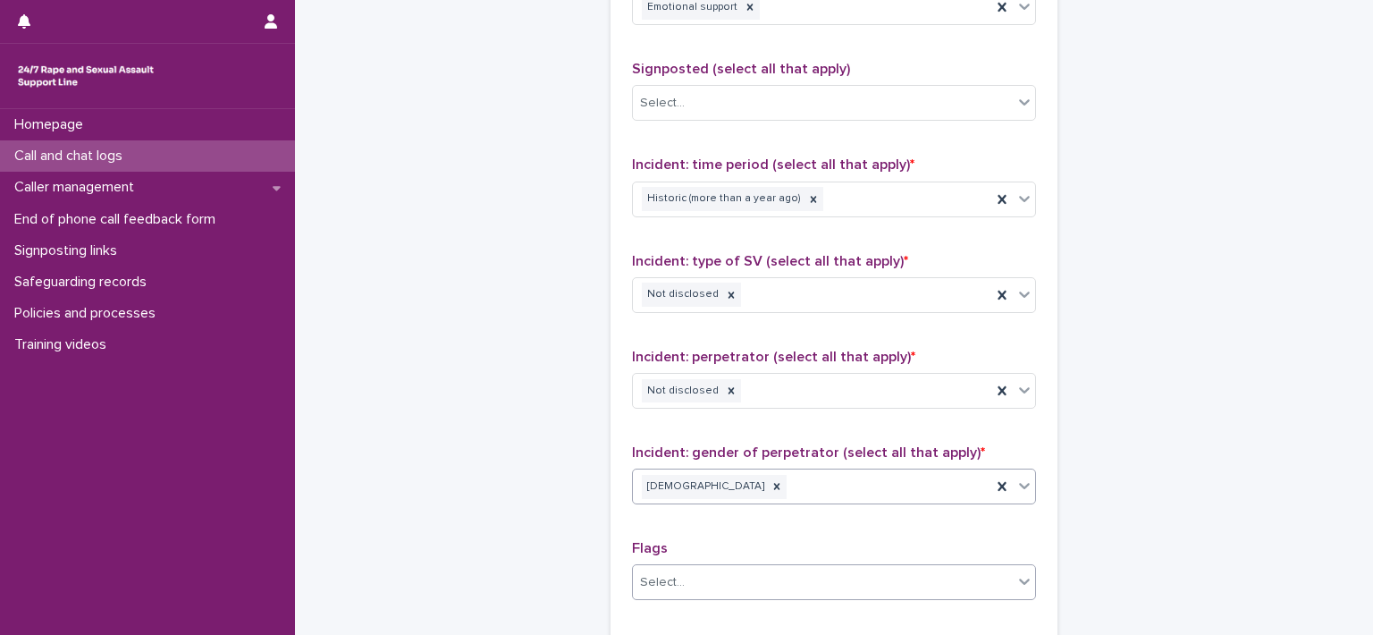
click at [955, 579] on div "Select..." at bounding box center [823, 583] width 380 height 30
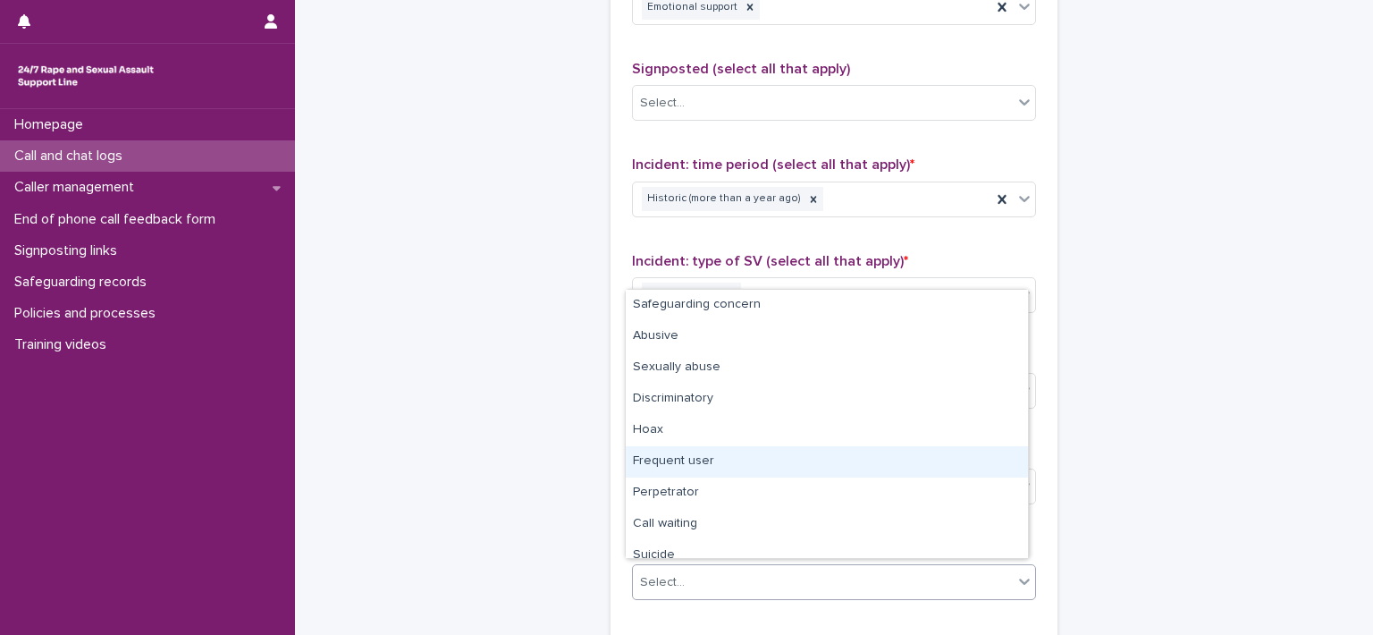
scroll to position [107, 0]
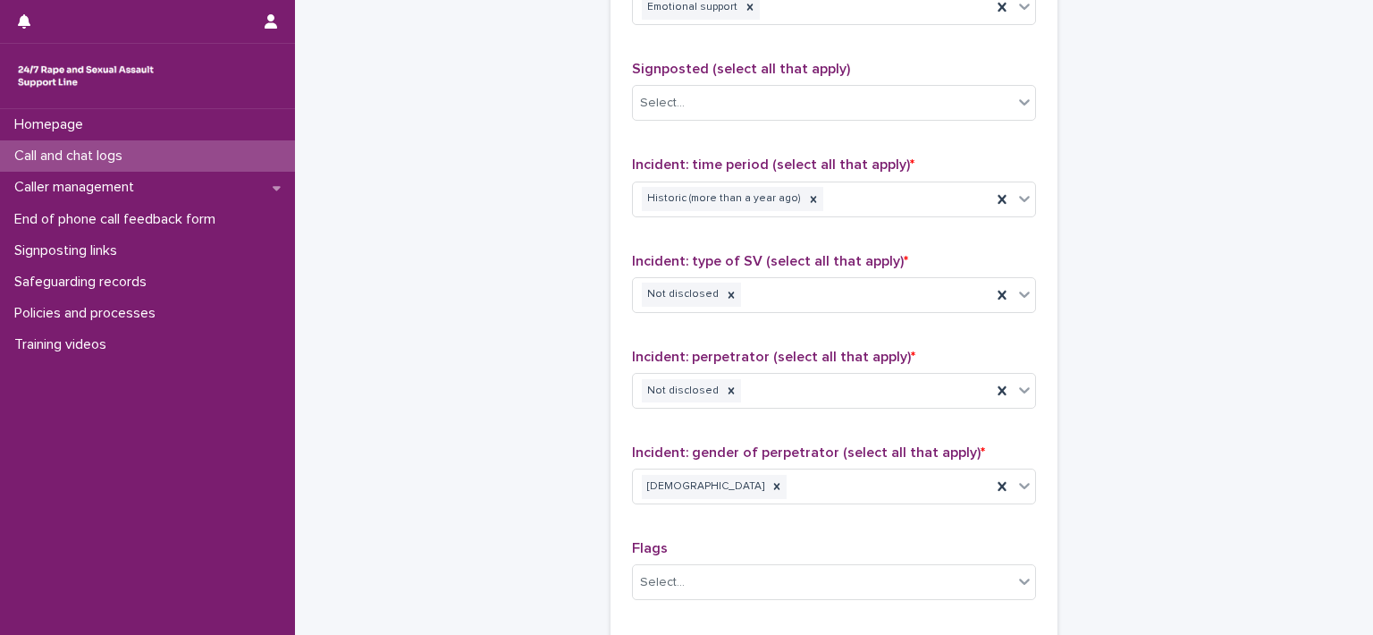
drag, startPoint x: 1224, startPoint y: 459, endPoint x: 1373, endPoint y: 442, distance: 149.4
click at [1373, 442] on div "**********" at bounding box center [686, 317] width 1373 height 635
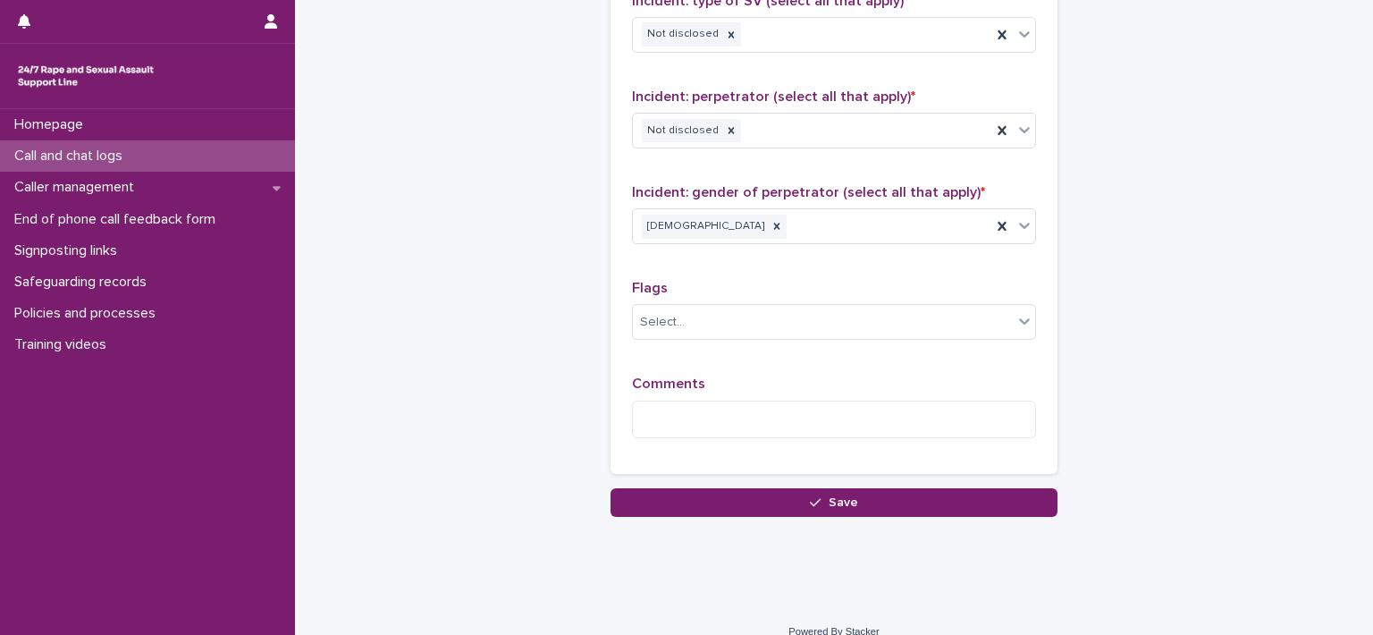
scroll to position [1437, 0]
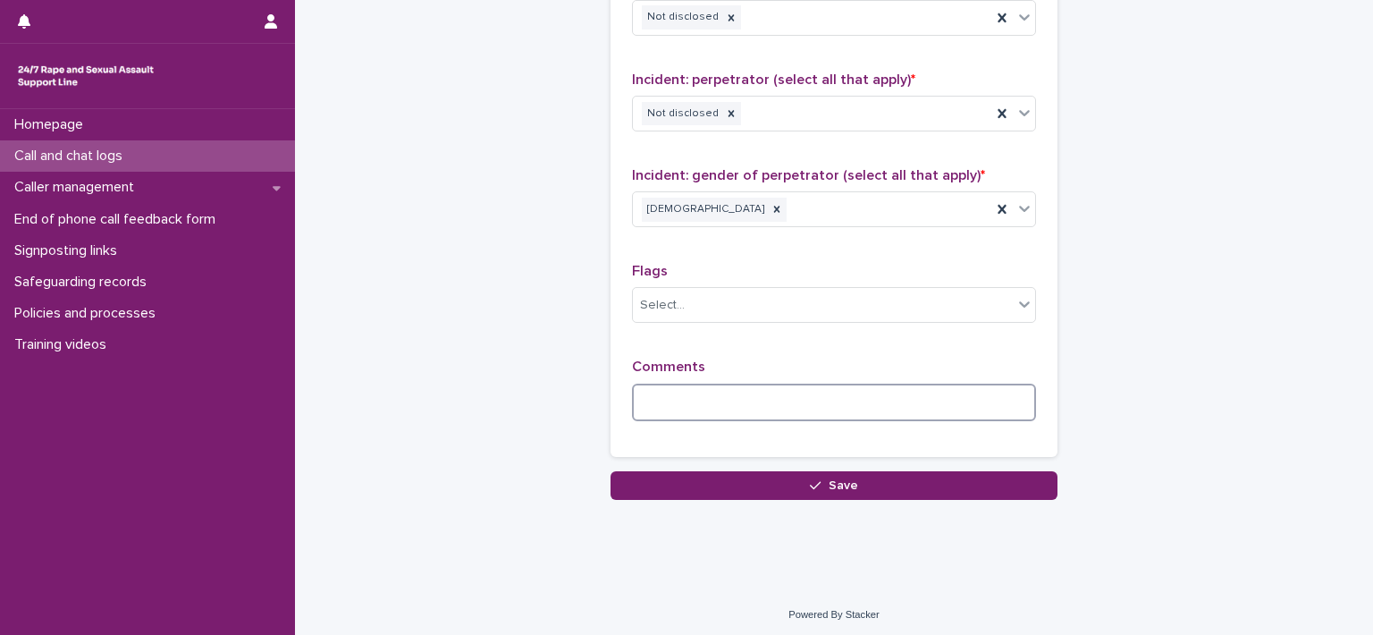
click at [763, 393] on textarea at bounding box center [834, 403] width 404 height 38
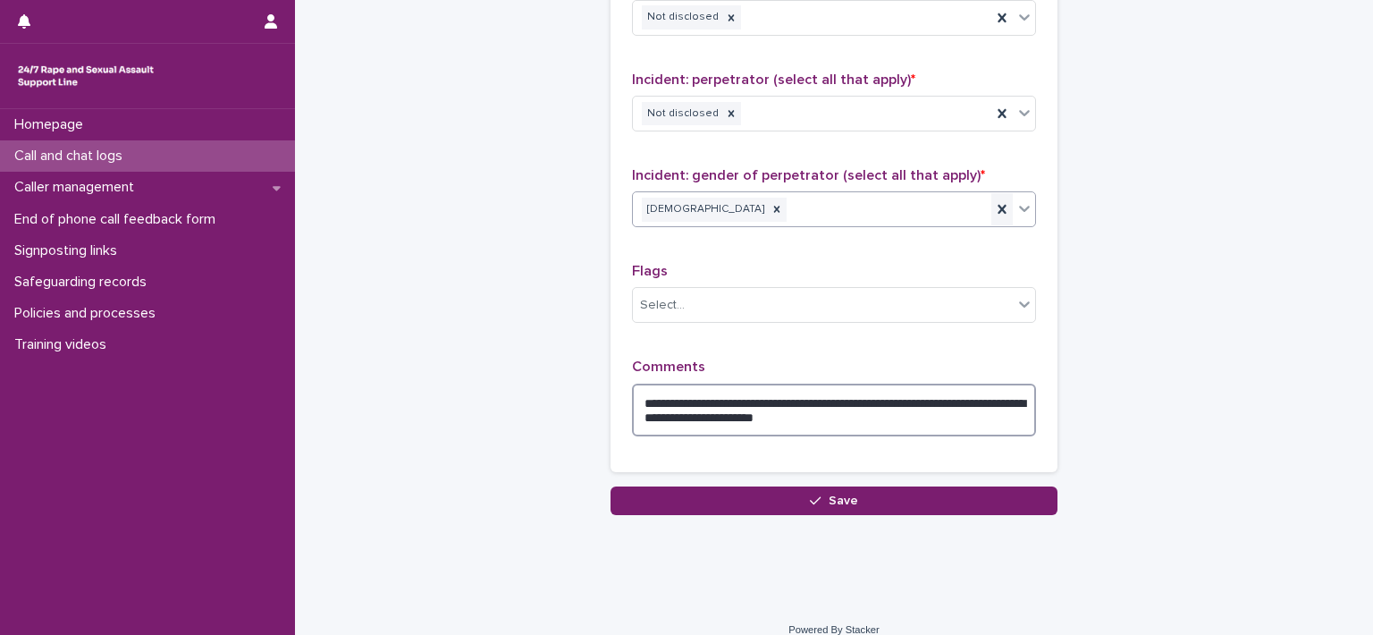
type textarea "**********"
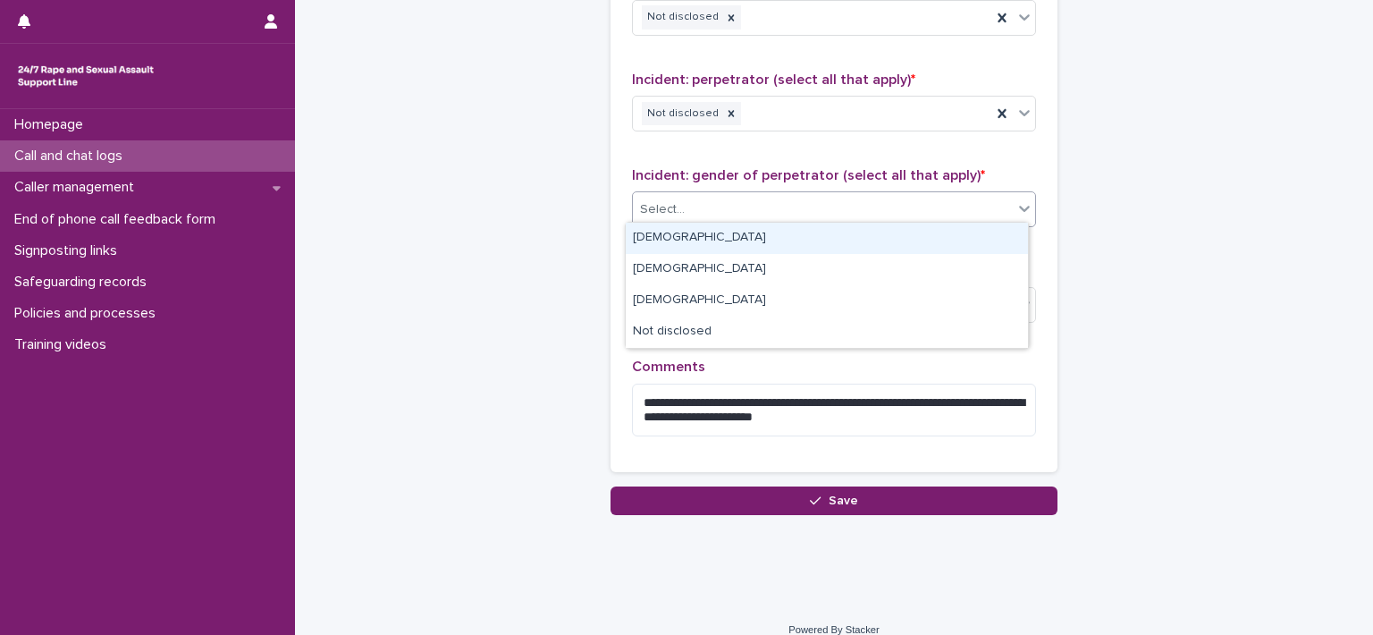
click at [1016, 199] on icon at bounding box center [1025, 208] width 18 height 18
click at [855, 251] on div "Male" at bounding box center [827, 238] width 402 height 31
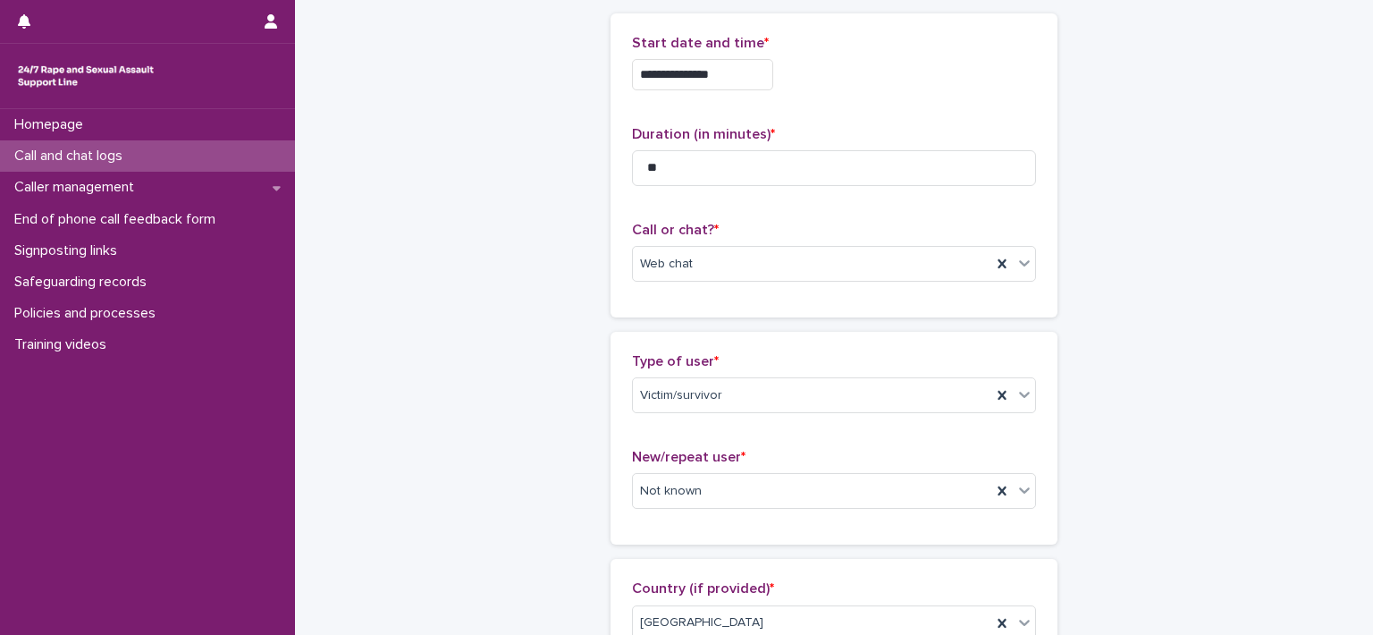
scroll to position [0, 0]
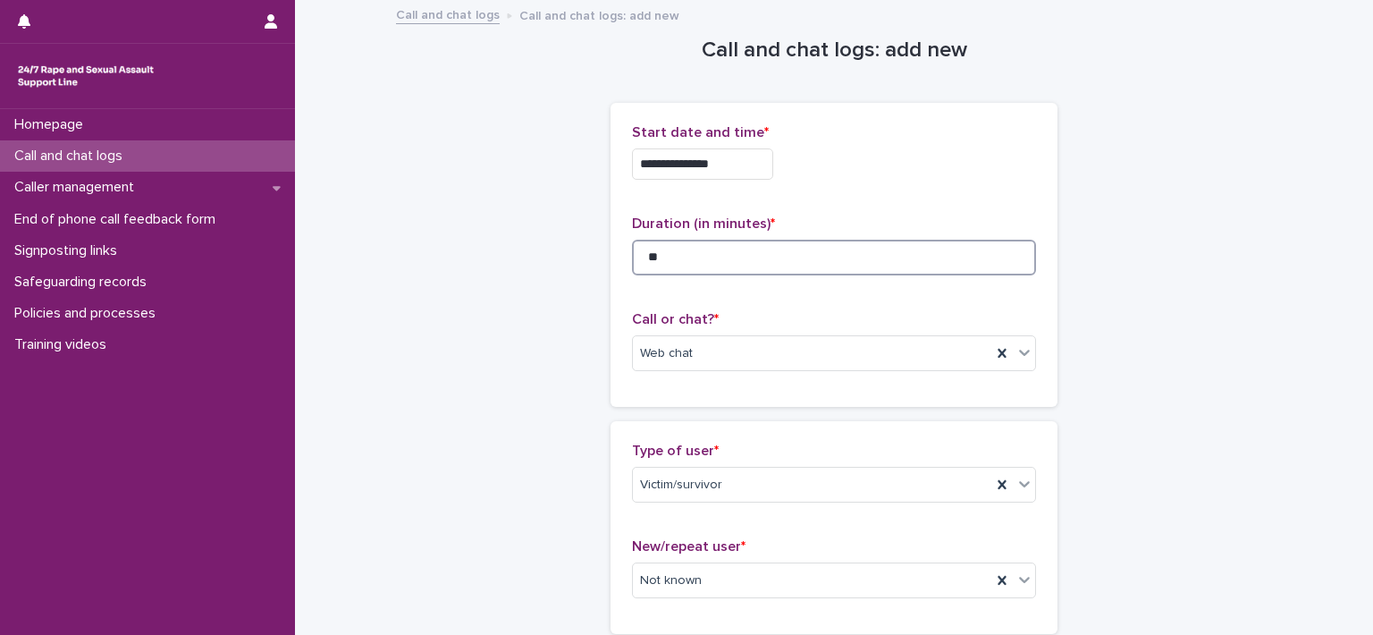
click at [698, 253] on input "**" at bounding box center [834, 258] width 404 height 36
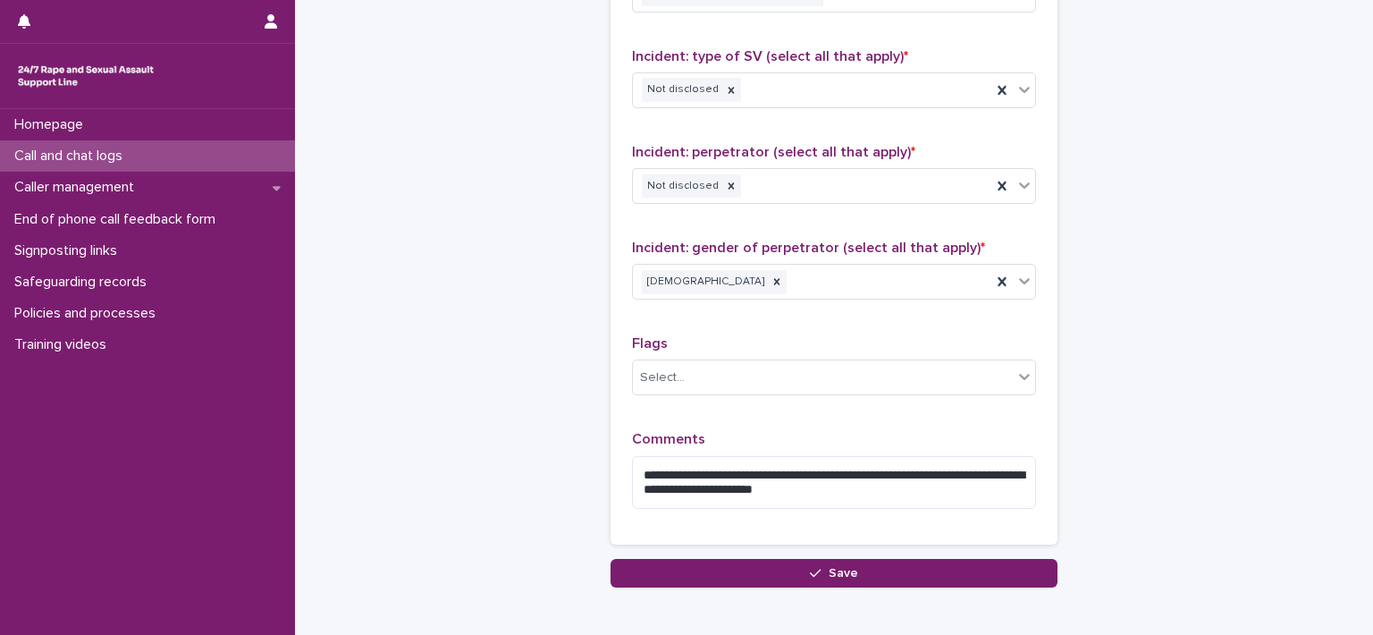
scroll to position [1380, 0]
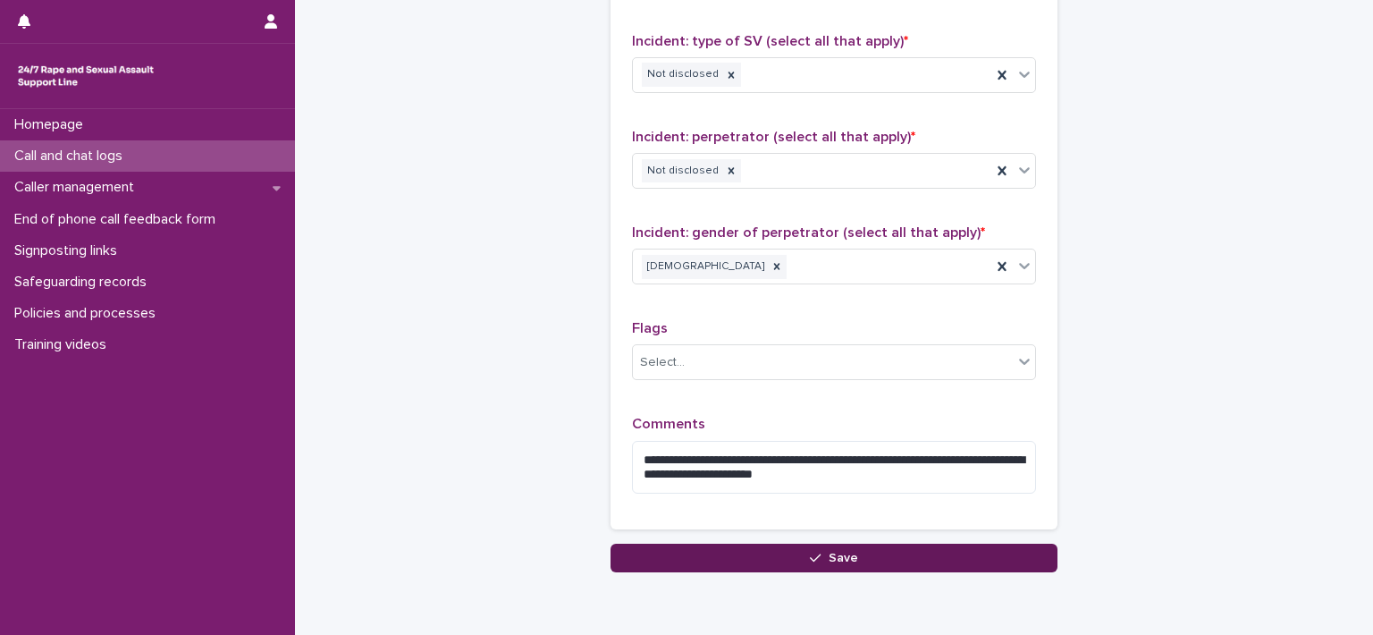
type input "**"
click at [764, 545] on button "Save" at bounding box center [834, 558] width 447 height 29
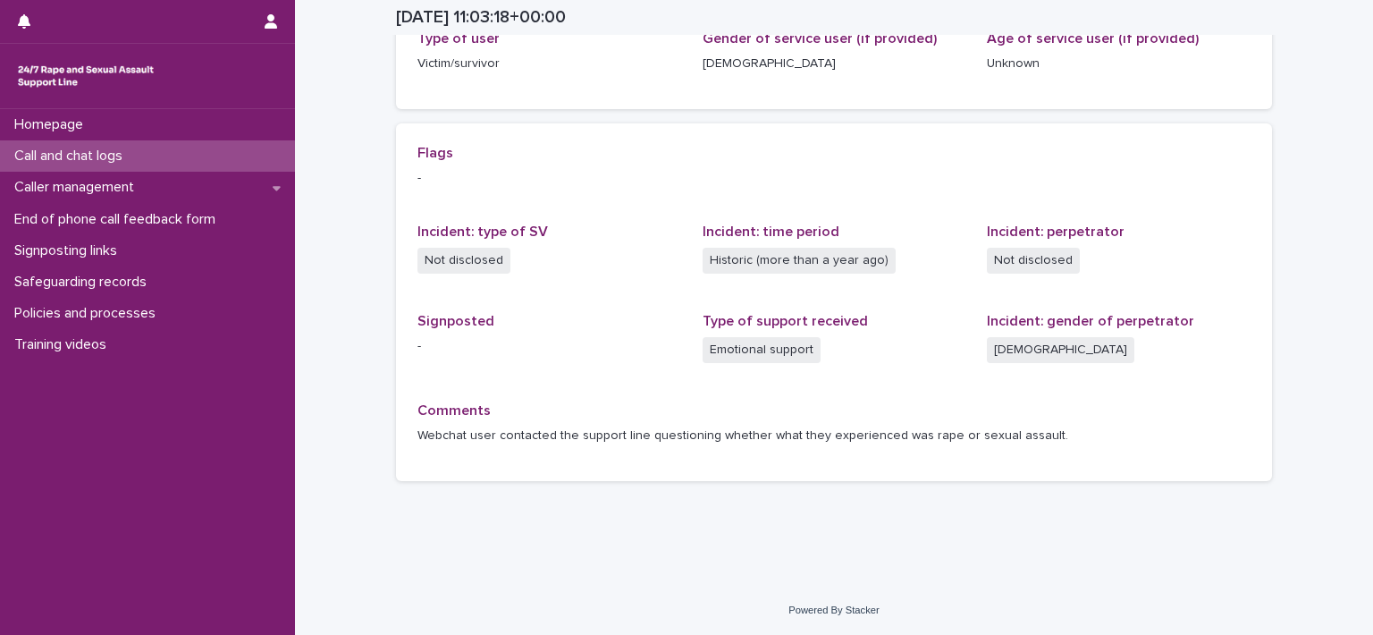
scroll to position [315, 0]
click at [114, 148] on p "Call and chat logs" at bounding box center [72, 156] width 130 height 17
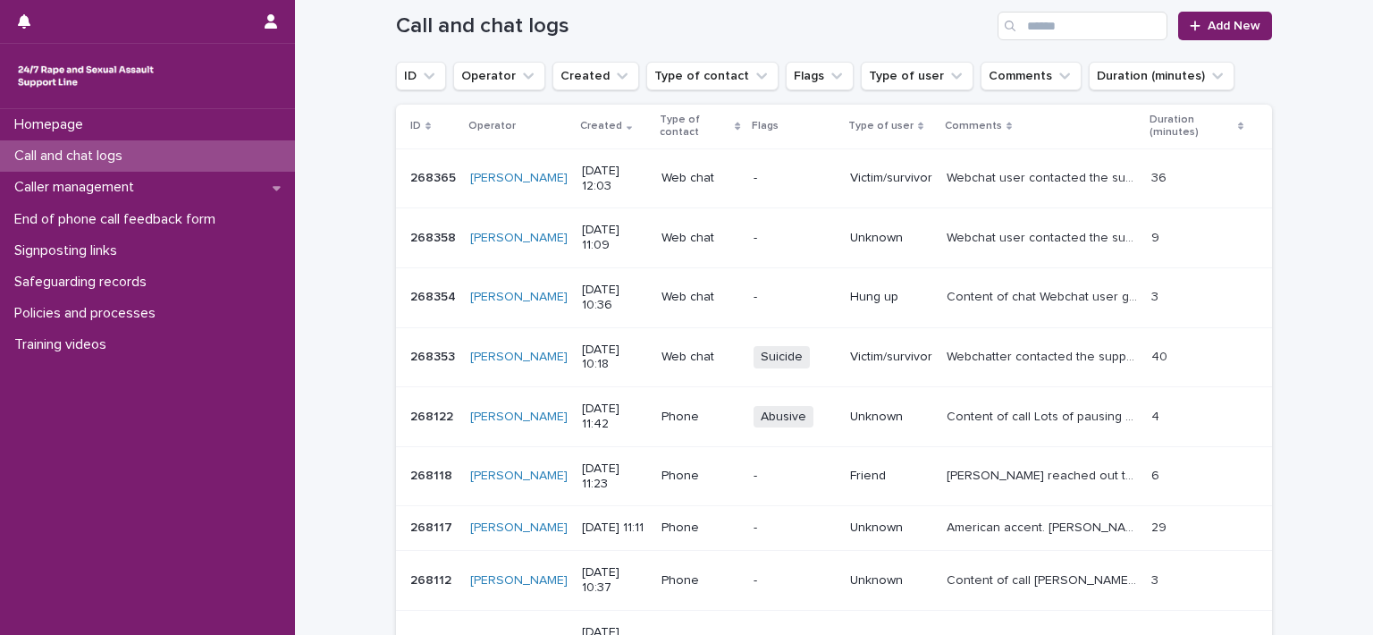
scroll to position [234, 0]
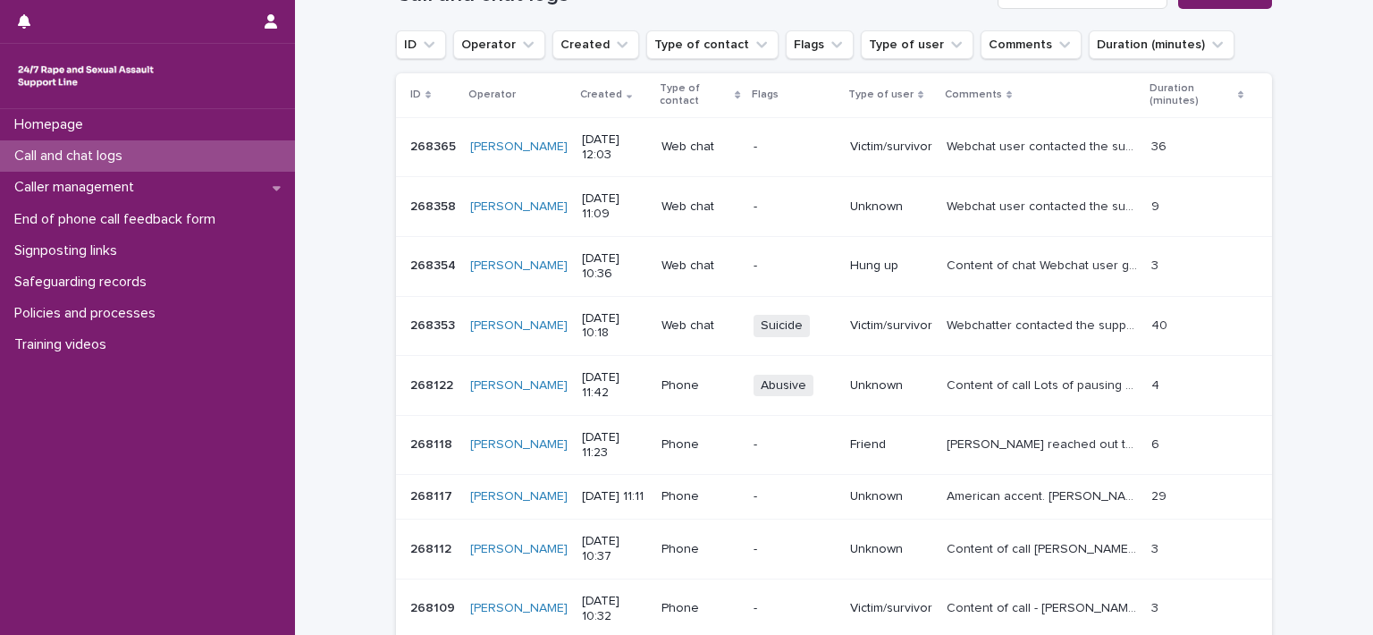
click at [1044, 301] on td "Webchatter contacted the support line to talk about historic CSA by their fathe…" at bounding box center [1042, 326] width 205 height 60
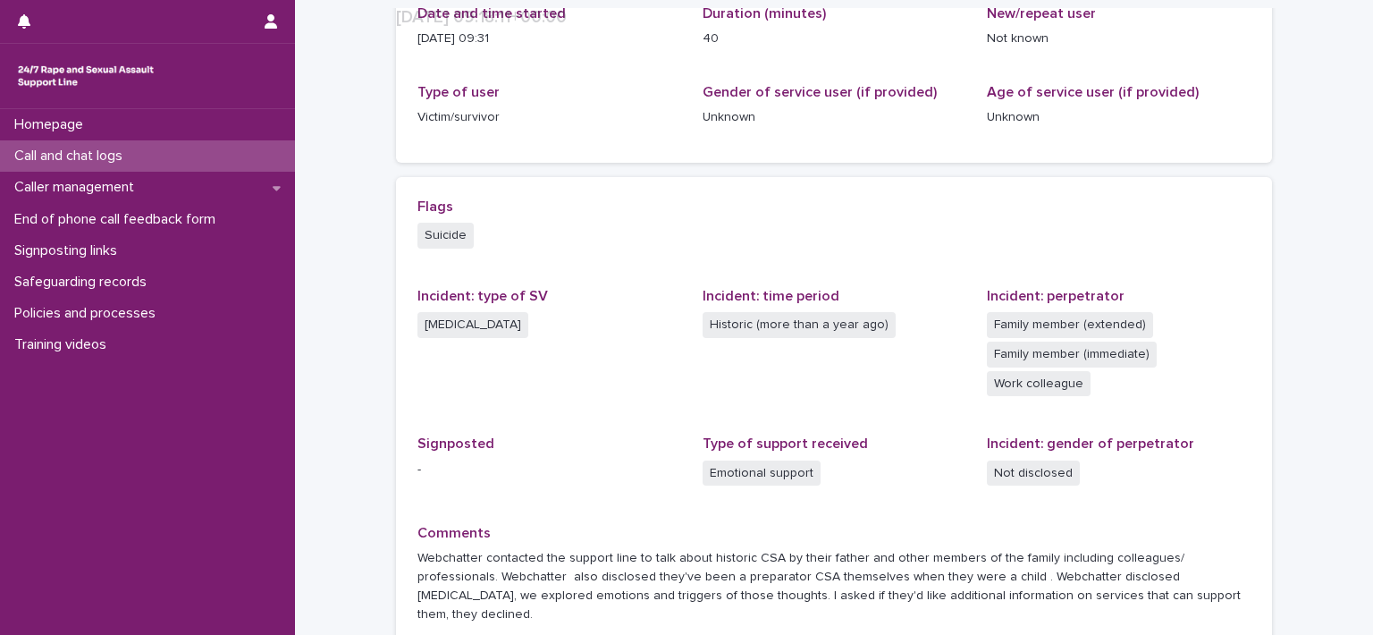
scroll to position [343, 0]
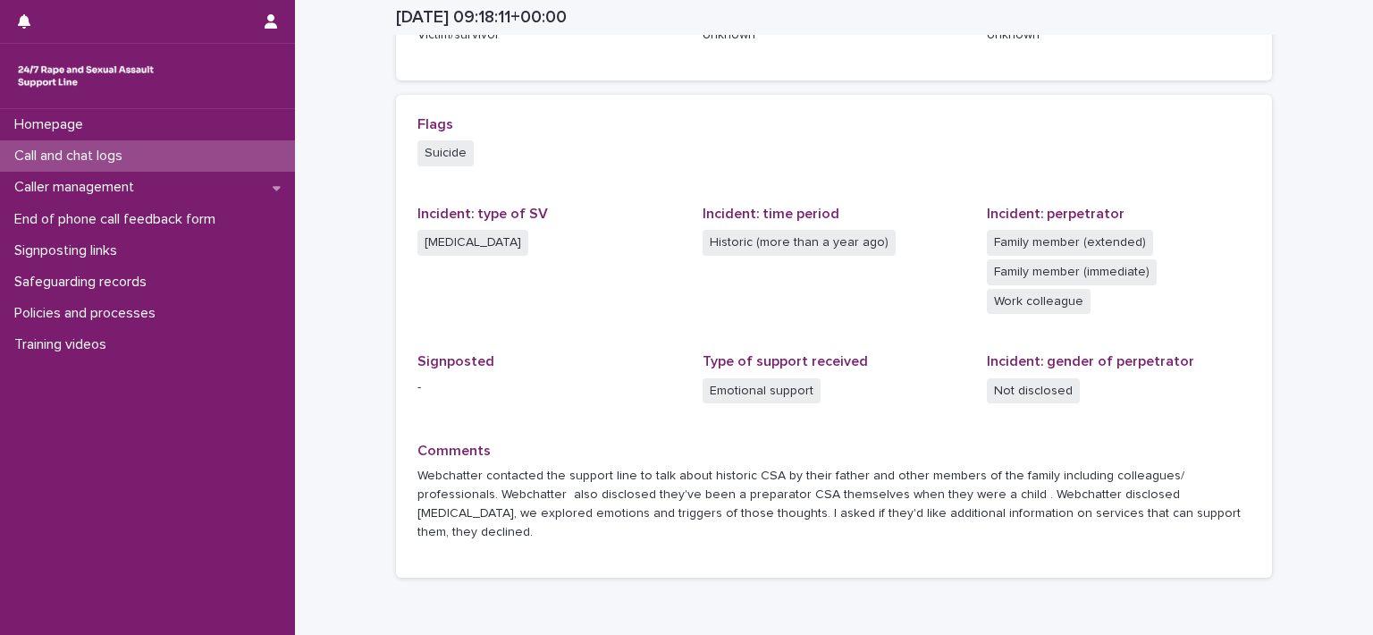
click at [186, 156] on div "Call and chat logs" at bounding box center [147, 155] width 295 height 31
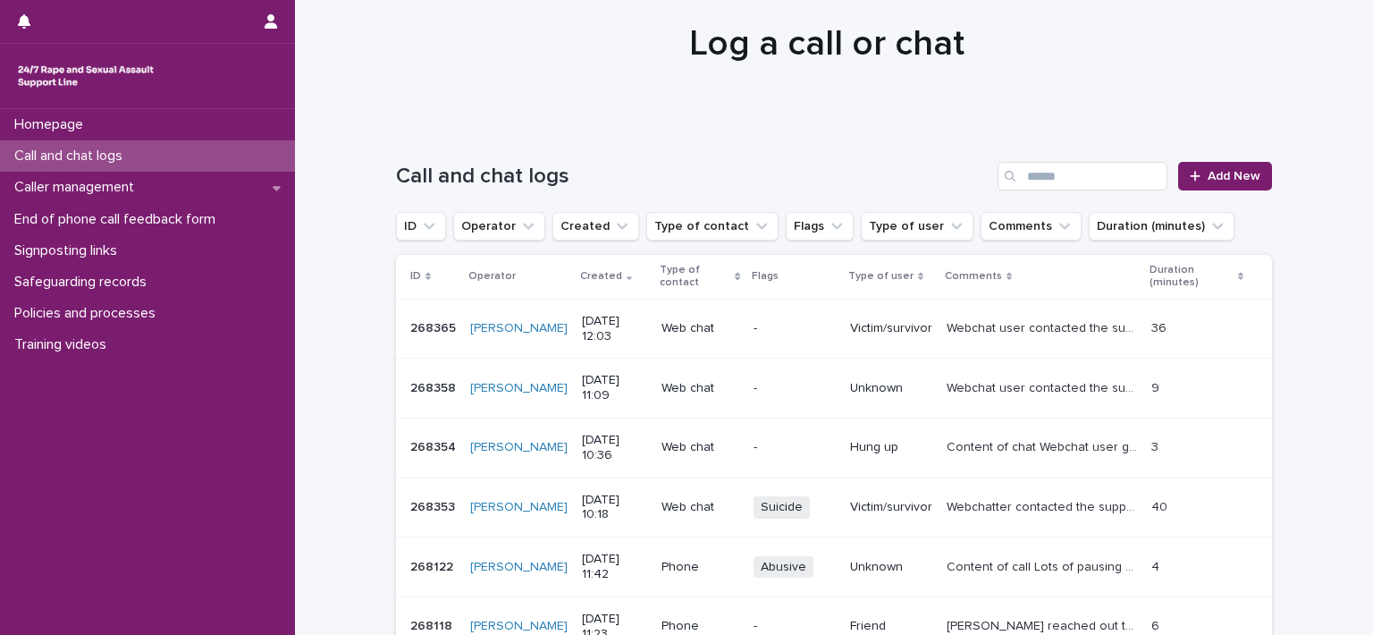
scroll to position [54, 0]
click at [1039, 361] on td "Webchat user contacted the support line, they disclosed that during intimacy wi…" at bounding box center [1042, 388] width 205 height 60
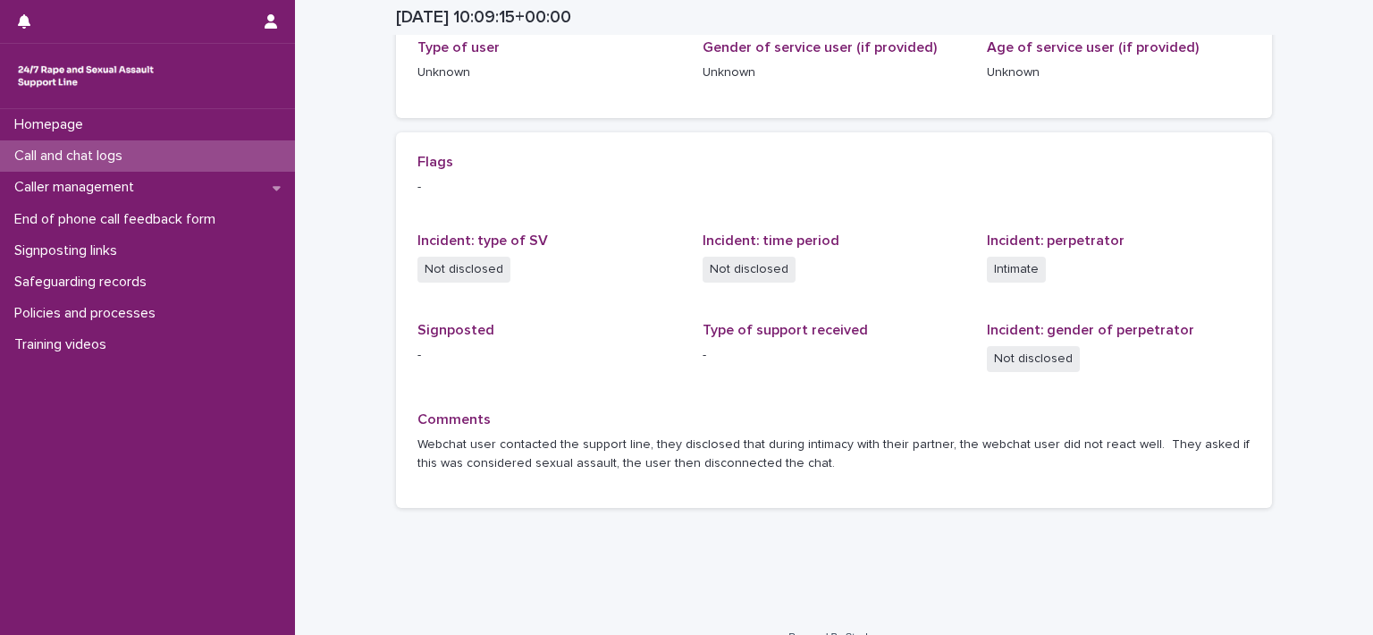
scroll to position [308, 0]
click at [182, 148] on div "Call and chat logs" at bounding box center [147, 155] width 295 height 31
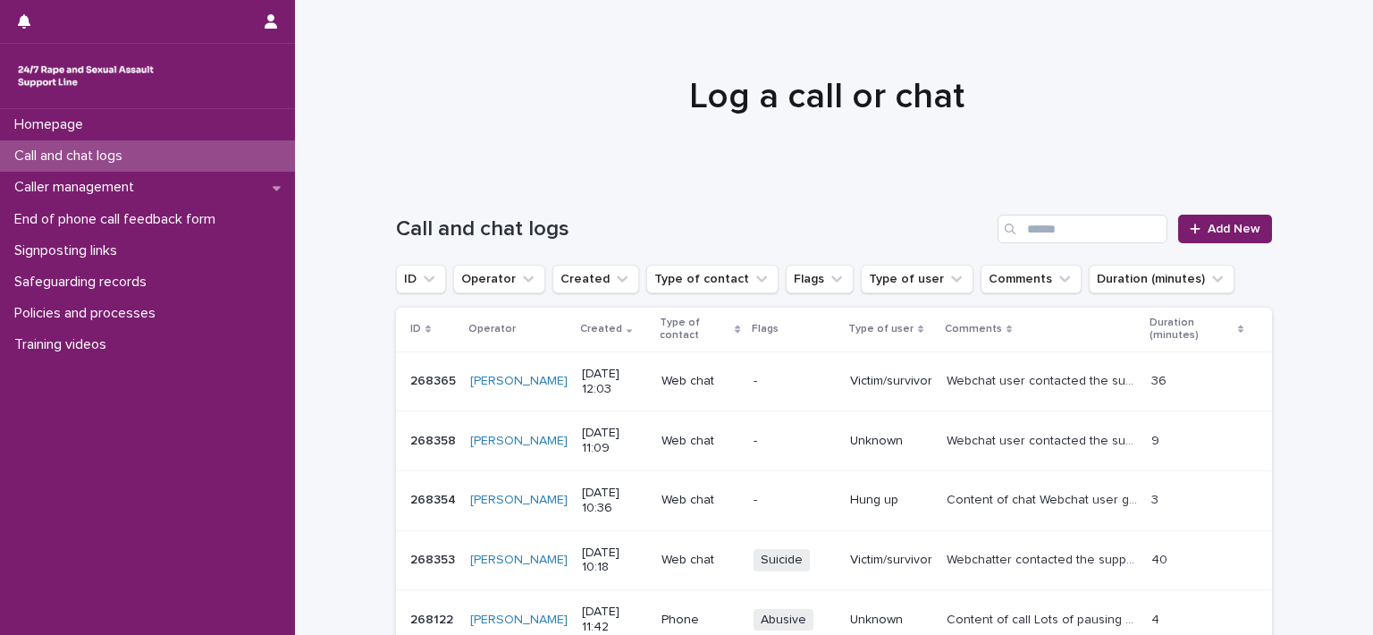
click at [947, 373] on p "Webchat user contacted the support line questioning whether what they experienc…" at bounding box center [1044, 379] width 194 height 19
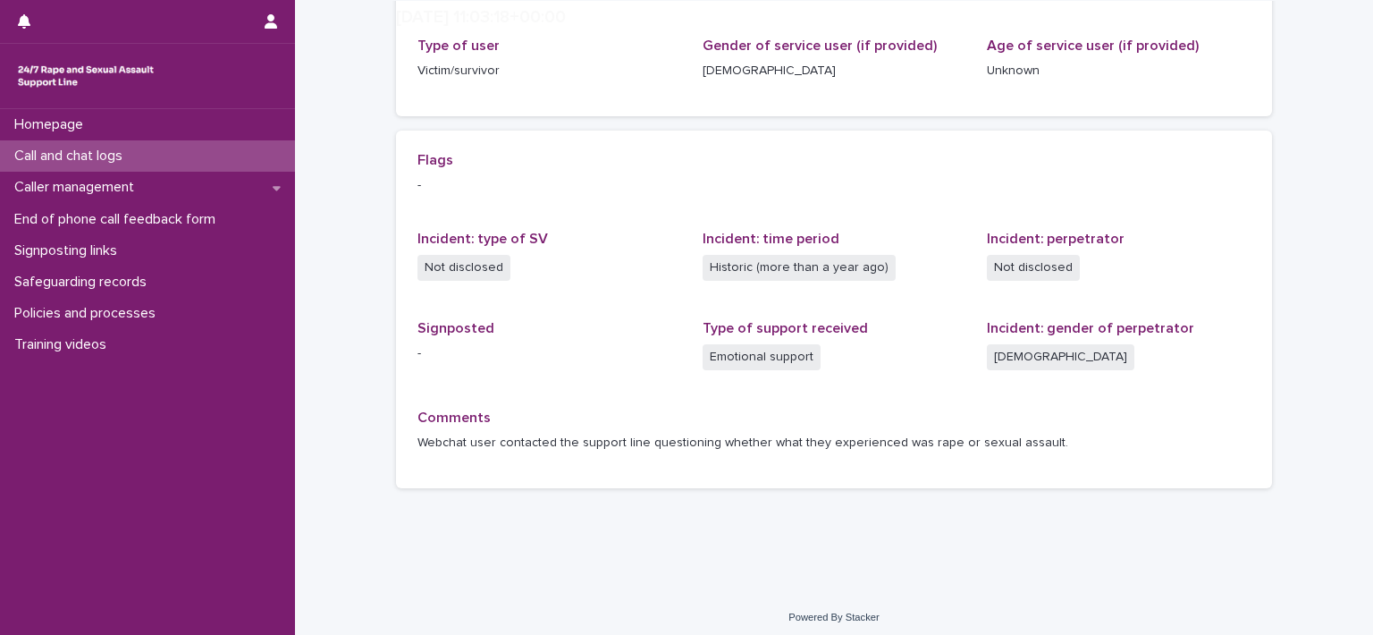
scroll to position [314, 0]
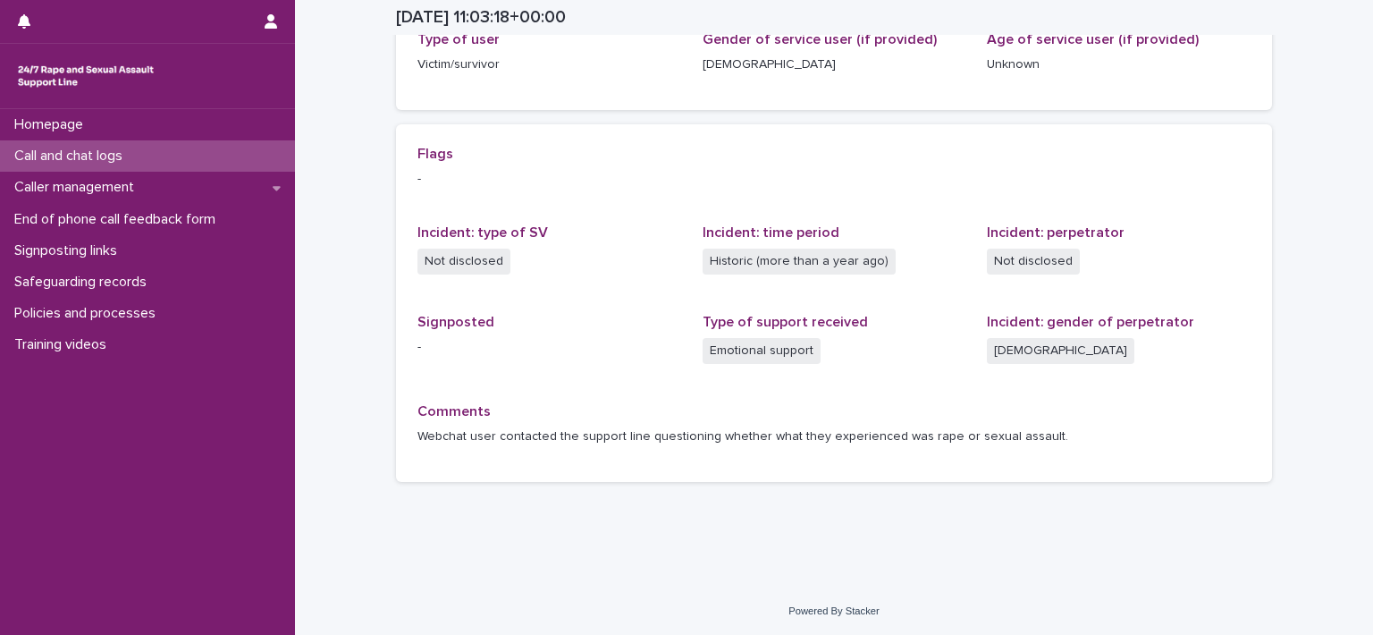
click at [55, 163] on p "Call and chat logs" at bounding box center [72, 156] width 130 height 17
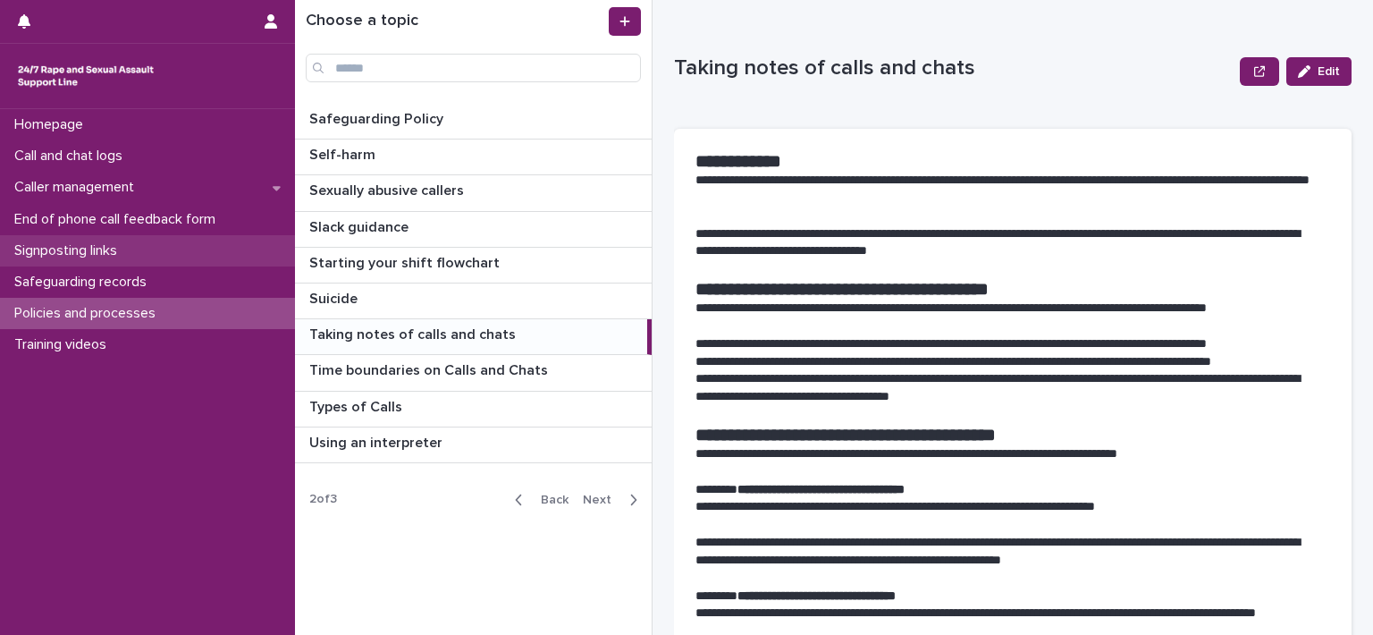
click at [72, 261] on div "Signposting links" at bounding box center [147, 250] width 295 height 31
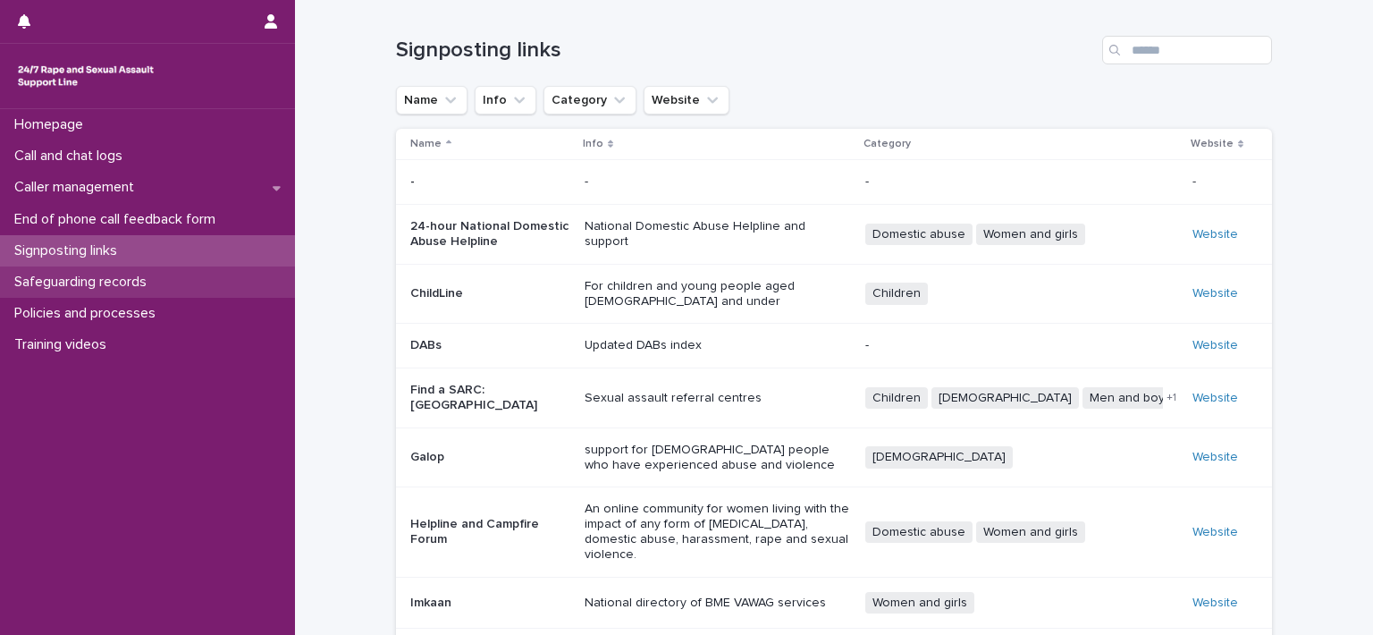
click at [79, 285] on p "Safeguarding records" at bounding box center [84, 282] width 154 height 17
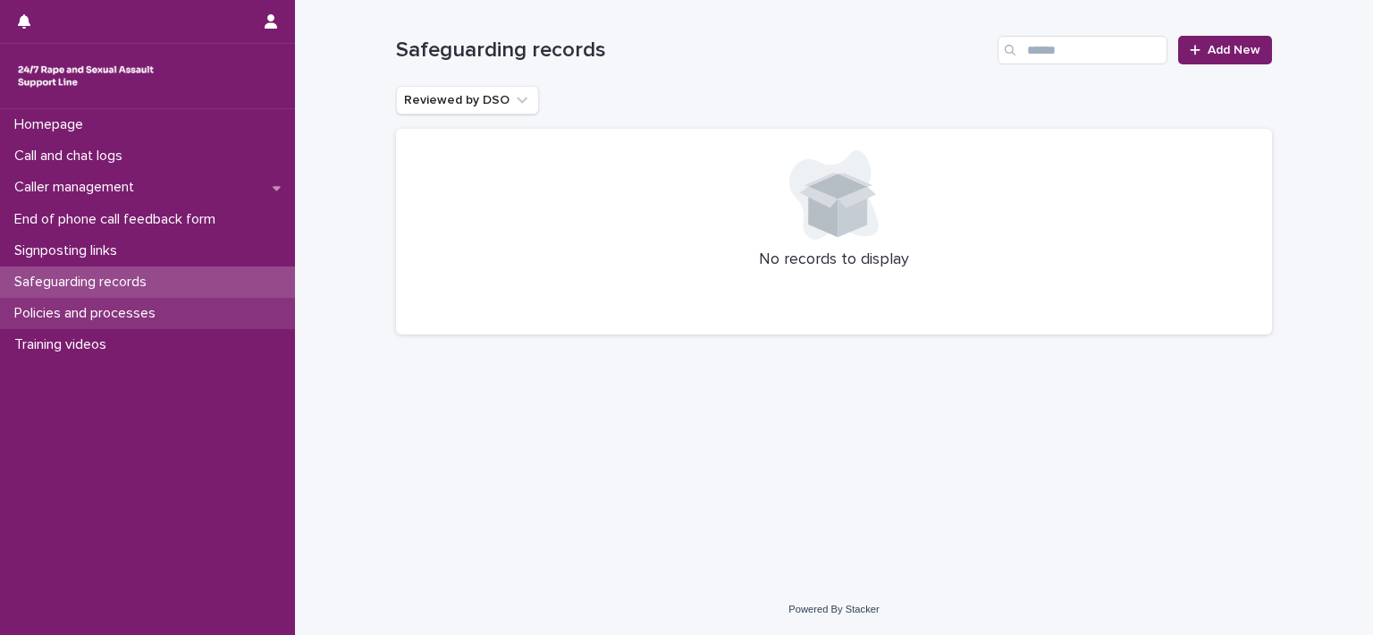
click at [95, 305] on p "Policies and processes" at bounding box center [88, 313] width 163 height 17
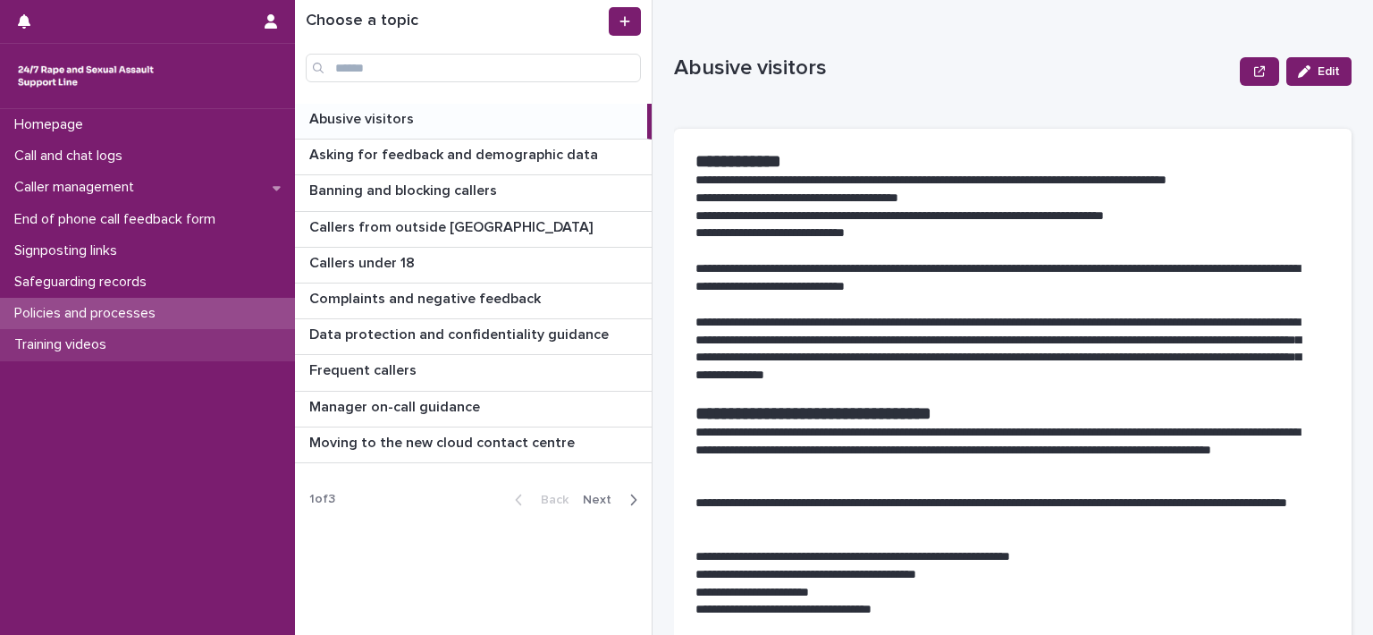
click at [131, 335] on div "Training videos" at bounding box center [147, 344] width 295 height 31
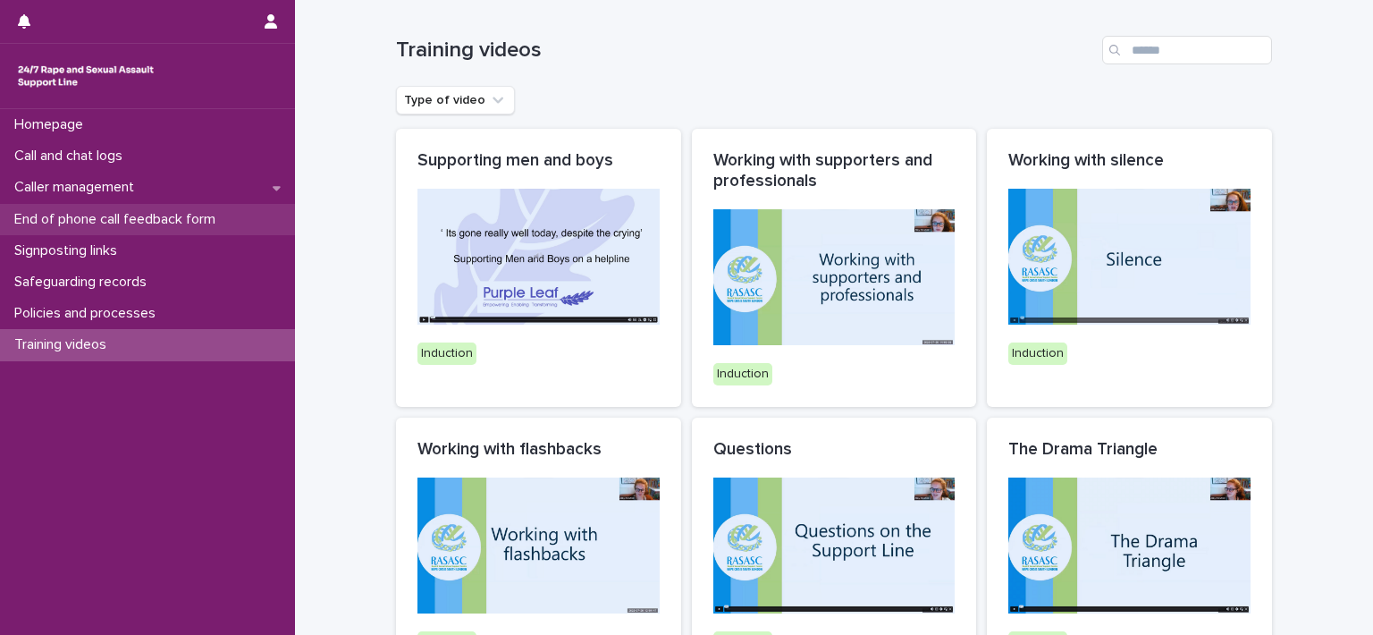
click at [124, 205] on div "End of phone call feedback form" at bounding box center [147, 219] width 295 height 31
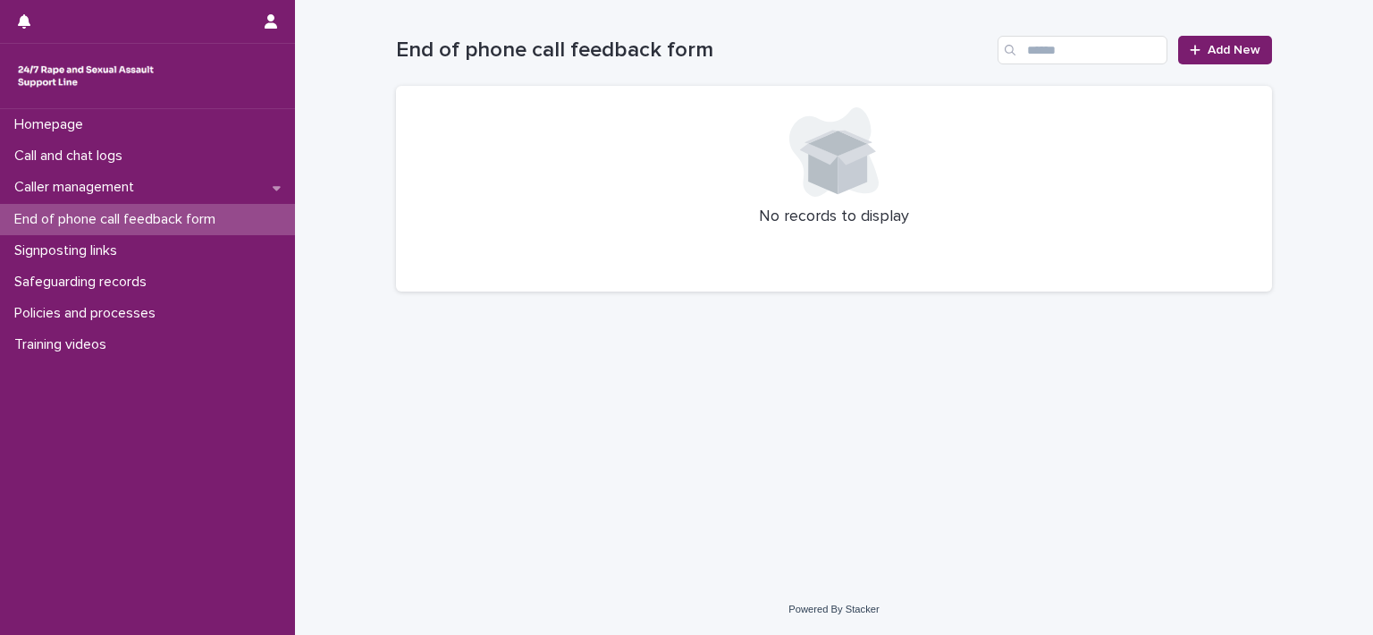
drag, startPoint x: 1220, startPoint y: 64, endPoint x: 1208, endPoint y: 68, distance: 12.2
click at [1208, 68] on div "End of phone call feedback form Add New" at bounding box center [834, 43] width 876 height 86
click at [1205, 63] on link "Add New" at bounding box center [1225, 50] width 94 height 29
